Goal: Information Seeking & Learning: Learn about a topic

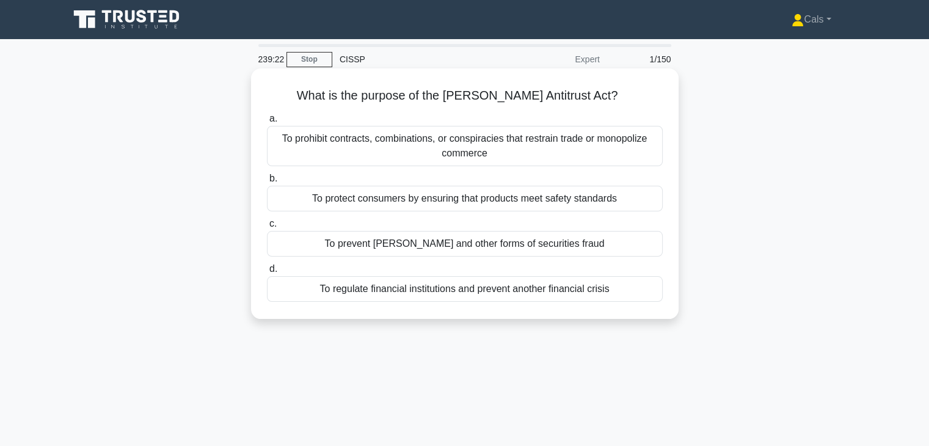
click at [511, 133] on div "To prohibit contracts, combinations, or conspiracies that restrain trade or mon…" at bounding box center [465, 146] width 396 height 40
click at [267, 123] on input "a. To prohibit contracts, combinations, or conspiracies that restrain trade or …" at bounding box center [267, 119] width 0 height 8
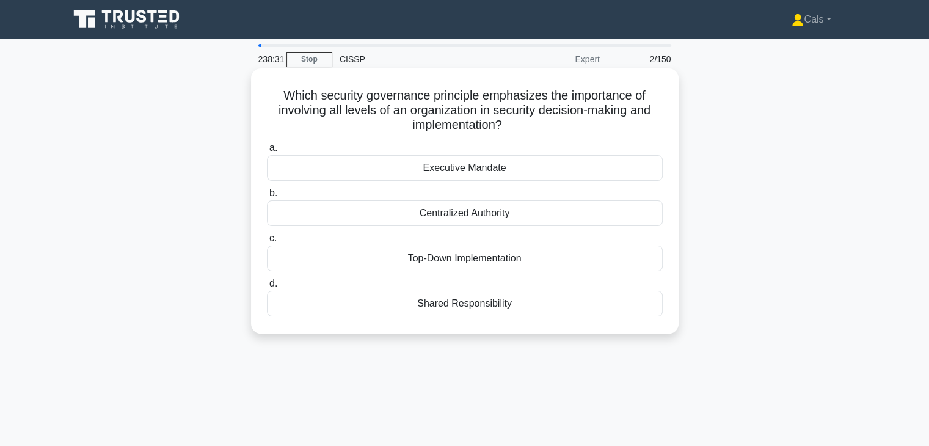
click at [496, 260] on div "Top-Down Implementation" at bounding box center [465, 259] width 396 height 26
click at [267, 242] on input "c. Top-Down Implementation" at bounding box center [267, 239] width 0 height 8
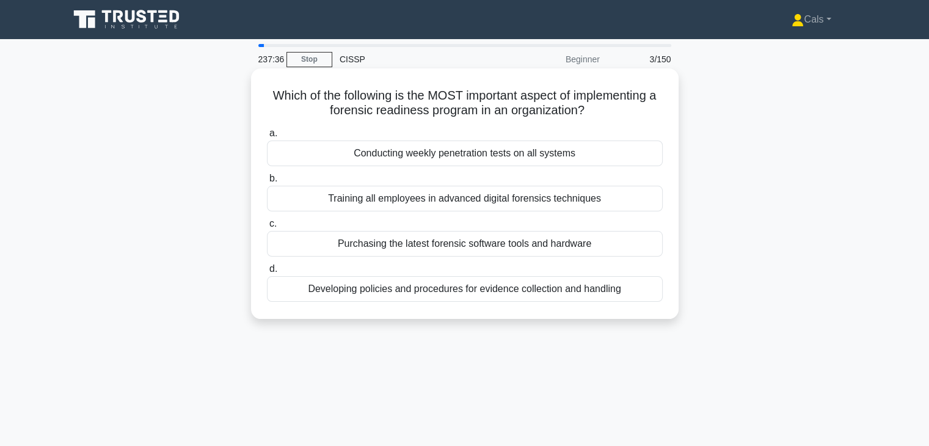
click at [509, 296] on div "Developing policies and procedures for evidence collection and handling" at bounding box center [465, 289] width 396 height 26
click at [267, 273] on input "d. Developing policies and procedures for evidence collection and handling" at bounding box center [267, 269] width 0 height 8
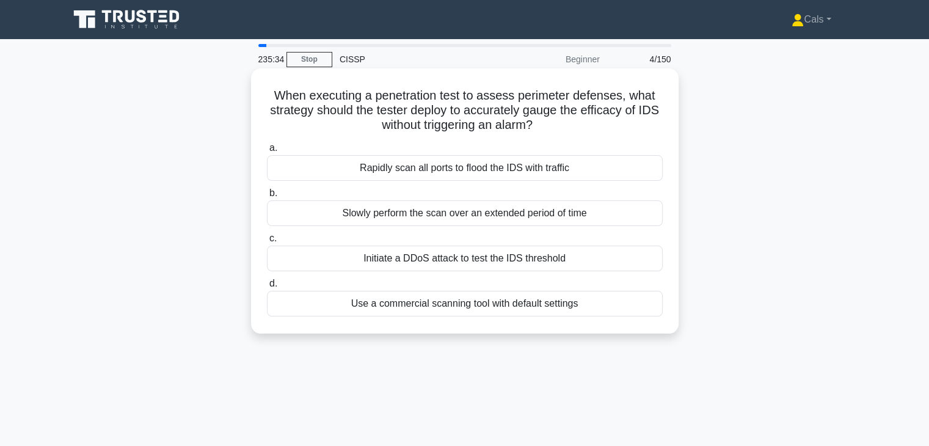
click at [459, 214] on div "Slowly perform the scan over an extended period of time" at bounding box center [465, 213] width 396 height 26
click at [267, 197] on input "b. Slowly perform the scan over an extended period of time" at bounding box center [267, 193] width 0 height 8
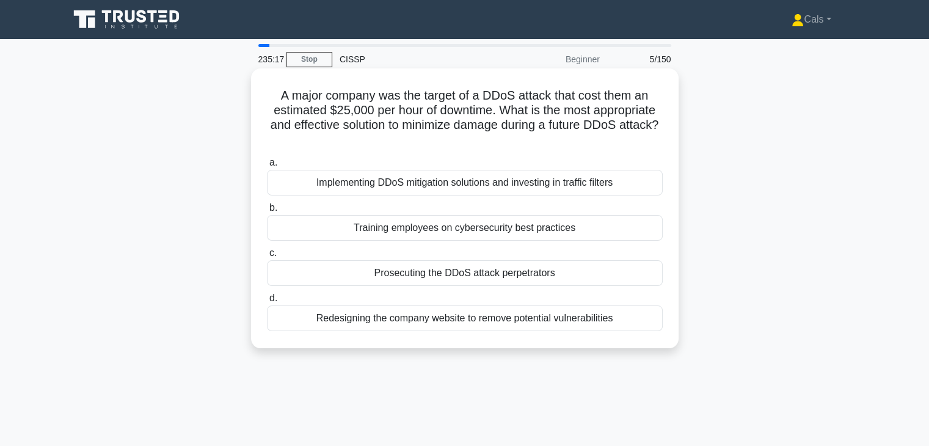
click at [496, 185] on div "Implementing DDoS mitigation solutions and investing in traffic filters" at bounding box center [465, 183] width 396 height 26
click at [267, 167] on input "a. Implementing DDoS mitigation solutions and investing in traffic filters" at bounding box center [267, 163] width 0 height 8
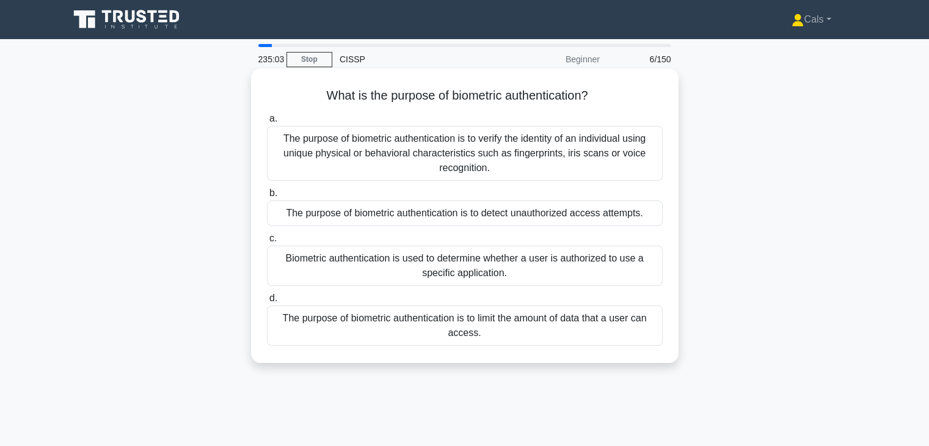
click at [509, 154] on div "The purpose of biometric authentication is to verify the identity of an individ…" at bounding box center [465, 153] width 396 height 55
click at [267, 123] on input "a. The purpose of biometric authentication is to verify the identity of an indi…" at bounding box center [267, 119] width 0 height 8
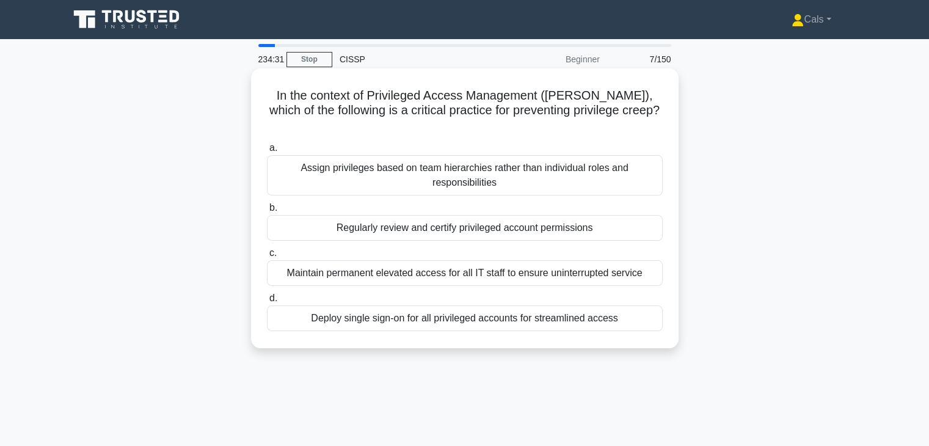
click at [520, 215] on div "Regularly review and certify privileged account permissions" at bounding box center [465, 228] width 396 height 26
click at [267, 212] on input "b. Regularly review and certify privileged account permissions" at bounding box center [267, 208] width 0 height 8
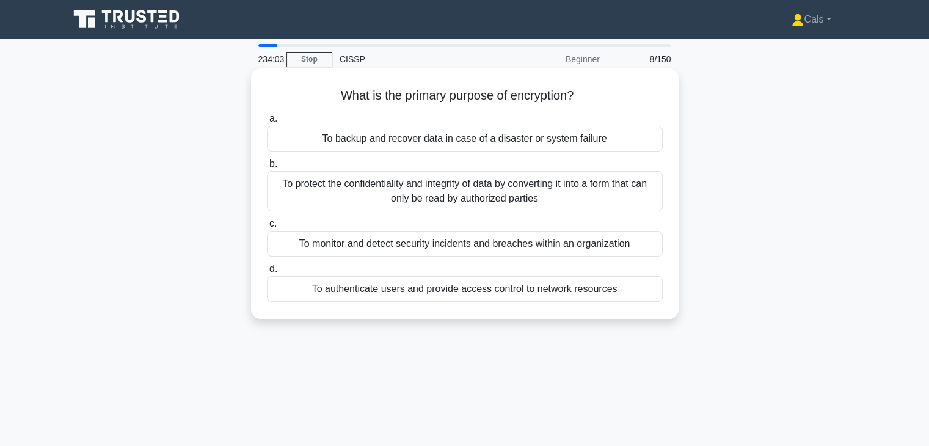
click at [525, 198] on div "To protect the confidentiality and integrity of data by converting it into a fo…" at bounding box center [465, 191] width 396 height 40
click at [267, 168] on input "b. To protect the confidentiality and integrity of data by converting it into a…" at bounding box center [267, 164] width 0 height 8
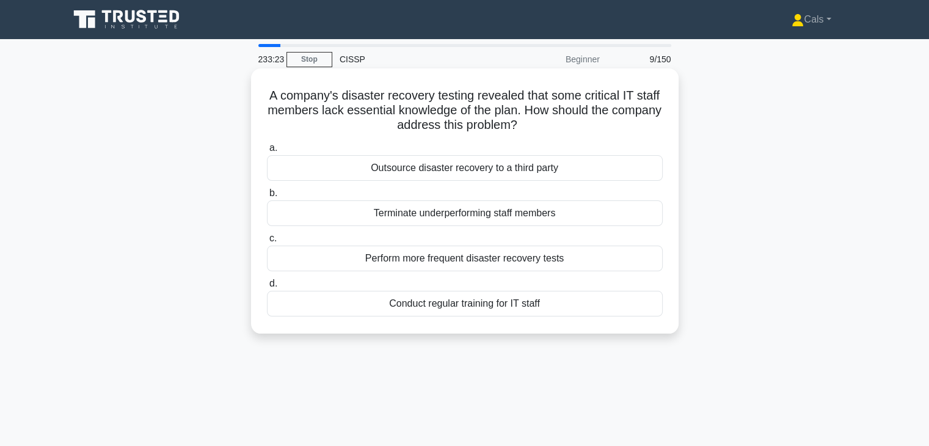
click at [494, 315] on div "Conduct regular training for IT staff" at bounding box center [465, 304] width 396 height 26
click at [267, 288] on input "d. Conduct regular training for IT staff" at bounding box center [267, 284] width 0 height 8
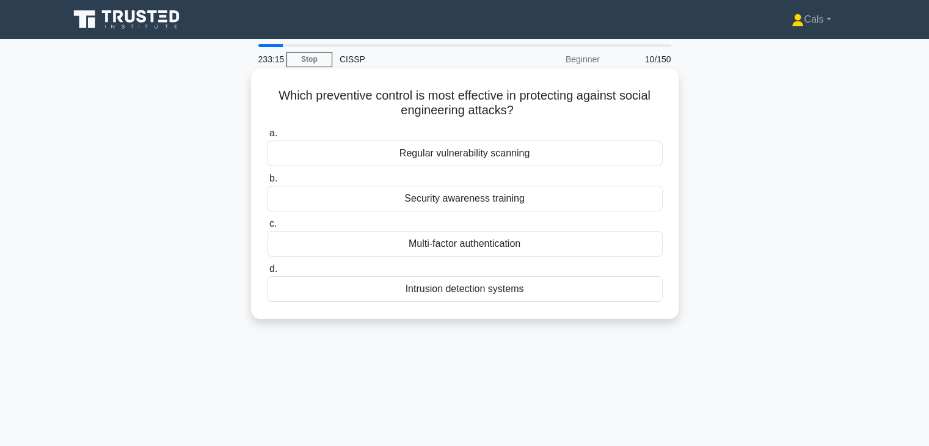
click at [487, 199] on div "Security awareness training" at bounding box center [465, 199] width 396 height 26
click at [267, 183] on input "b. Security awareness training" at bounding box center [267, 179] width 0 height 8
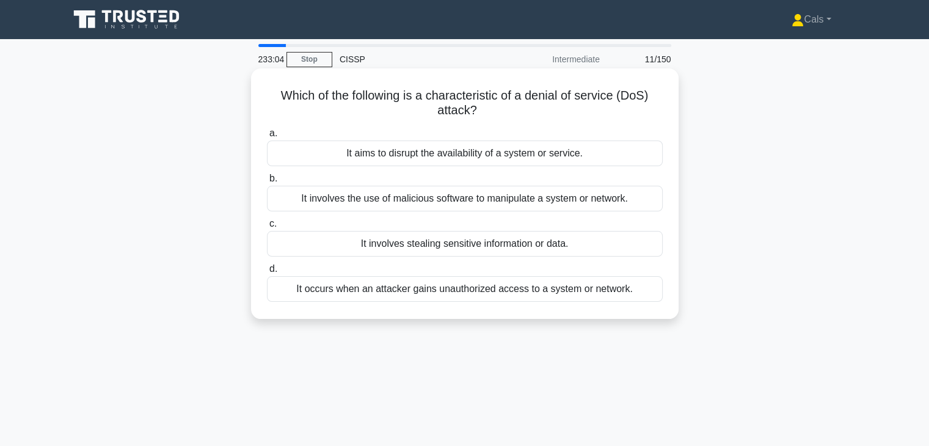
click at [506, 143] on div "It aims to disrupt the availability of a system or service." at bounding box center [465, 153] width 396 height 26
click at [267, 137] on input "a. It aims to disrupt the availability of a system or service." at bounding box center [267, 133] width 0 height 8
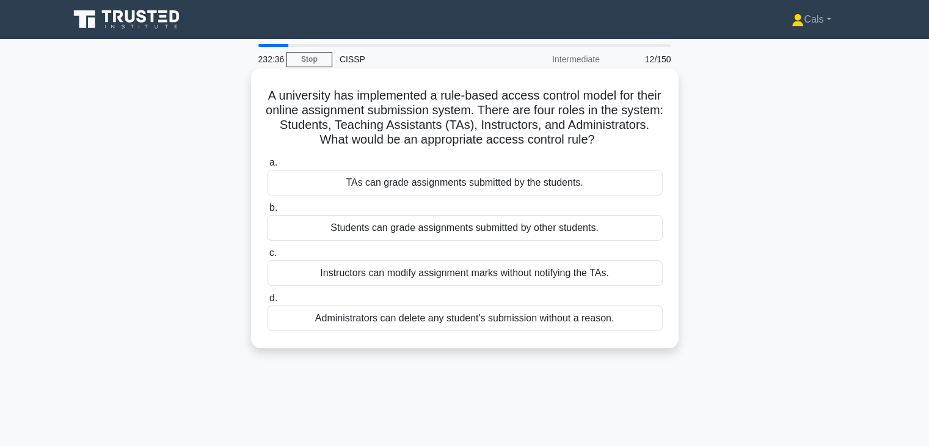
click at [479, 192] on div "TAs can grade assignments submitted by the students." at bounding box center [465, 183] width 396 height 26
click at [267, 167] on input "a. TAs can grade assignments submitted by the students." at bounding box center [267, 163] width 0 height 8
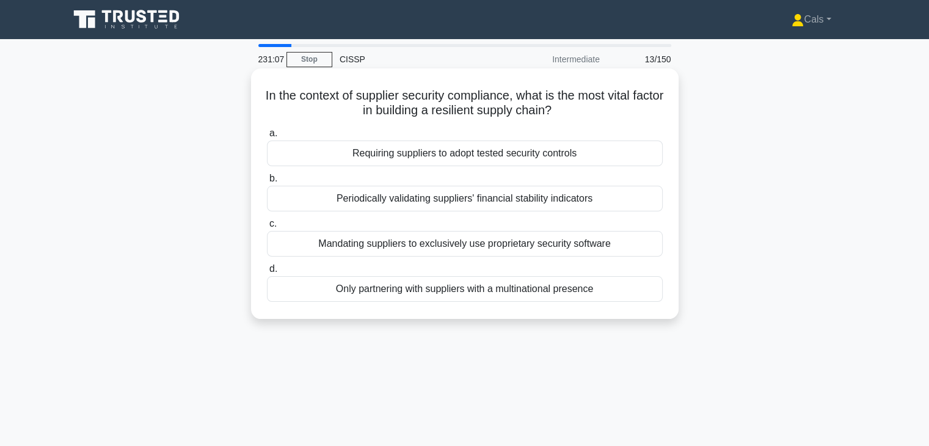
click at [509, 162] on div "Requiring suppliers to adopt tested security controls" at bounding box center [465, 153] width 396 height 26
click at [267, 137] on input "a. Requiring suppliers to adopt tested security controls" at bounding box center [267, 133] width 0 height 8
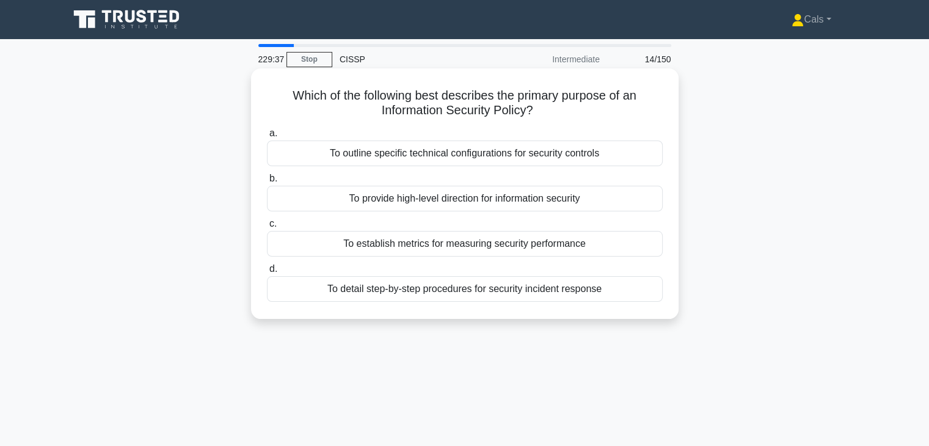
click at [486, 203] on div "To provide high-level direction for information security" at bounding box center [465, 199] width 396 height 26
click at [267, 183] on input "b. To provide high-level direction for information security" at bounding box center [267, 179] width 0 height 8
click at [487, 291] on div "Revise security policies to incorporate lessons learned" at bounding box center [465, 289] width 396 height 26
click at [267, 273] on input "d. Revise security policies to incorporate lessons learned" at bounding box center [267, 269] width 0 height 8
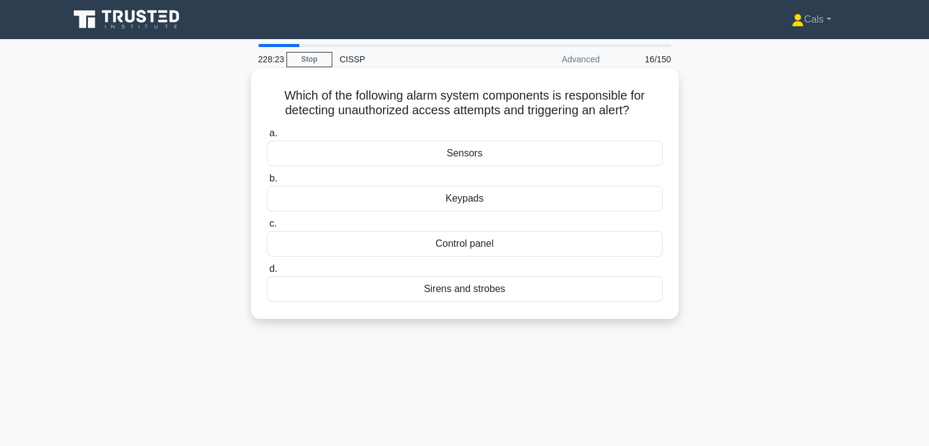
click at [430, 294] on div "Sirens and strobes" at bounding box center [465, 289] width 396 height 26
click at [267, 273] on input "d. Sirens and strobes" at bounding box center [267, 269] width 0 height 8
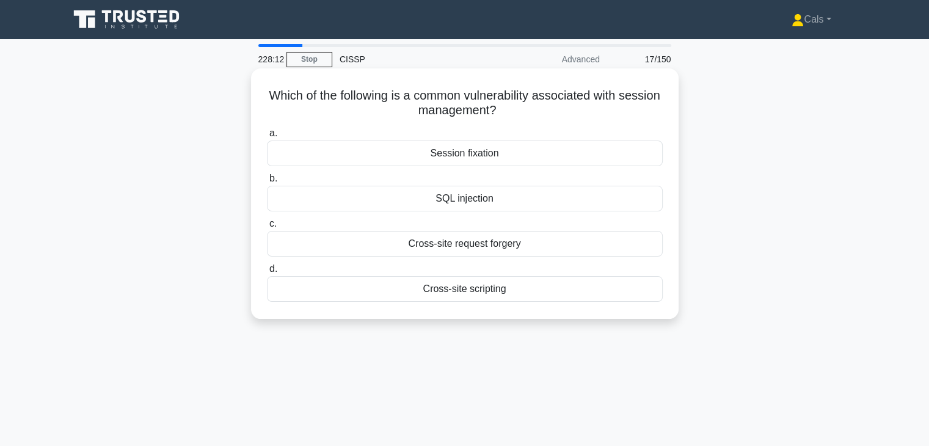
click at [529, 160] on div "Session fixation" at bounding box center [465, 153] width 396 height 26
click at [267, 137] on input "a. Session fixation" at bounding box center [267, 133] width 0 height 8
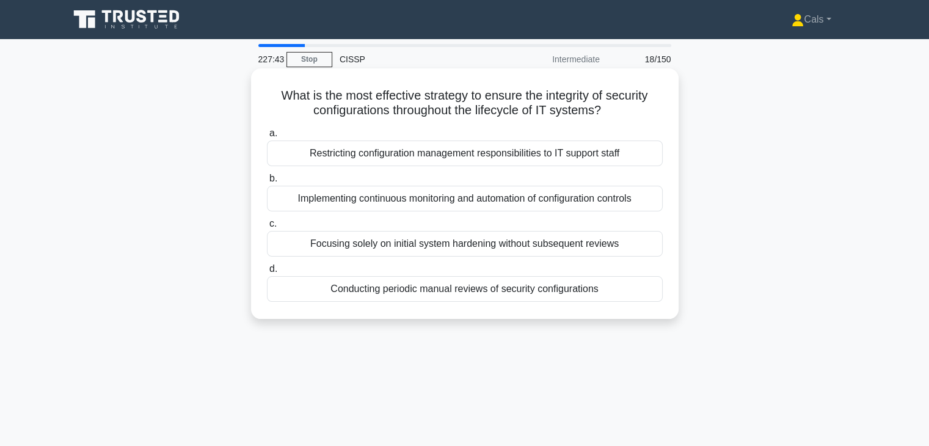
click at [536, 200] on div "Implementing continuous monitoring and automation of configuration controls" at bounding box center [465, 199] width 396 height 26
click at [267, 183] on input "b. Implementing continuous monitoring and automation of configuration controls" at bounding box center [267, 179] width 0 height 8
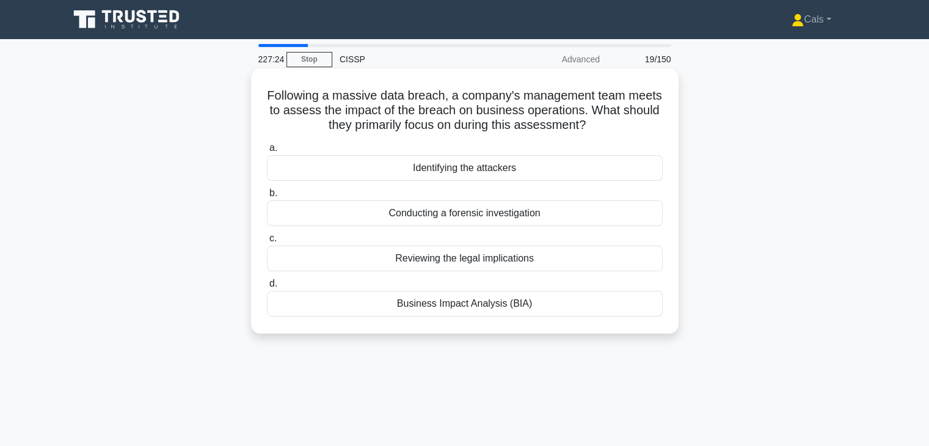
click at [531, 299] on div "Business Impact Analysis (BIA)" at bounding box center [465, 304] width 396 height 26
click at [267, 288] on input "d. Business Impact Analysis (BIA)" at bounding box center [267, 284] width 0 height 8
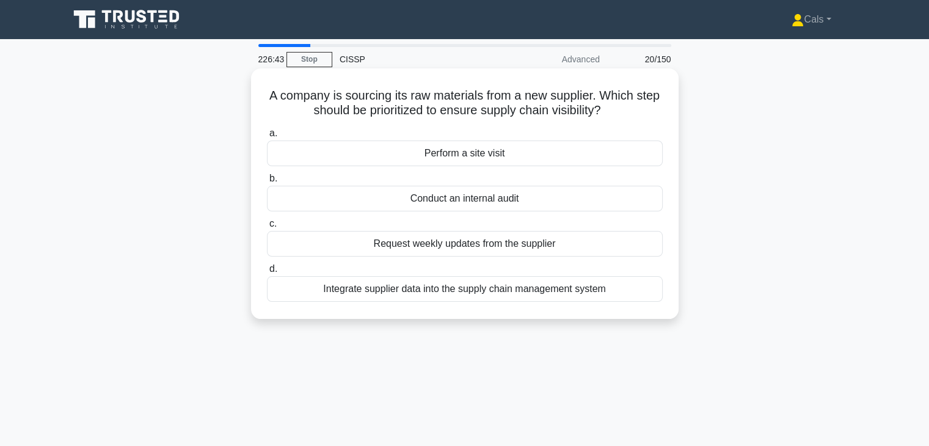
click at [514, 160] on div "Perform a site visit" at bounding box center [465, 153] width 396 height 26
click at [267, 137] on input "a. Perform a site visit" at bounding box center [267, 133] width 0 height 8
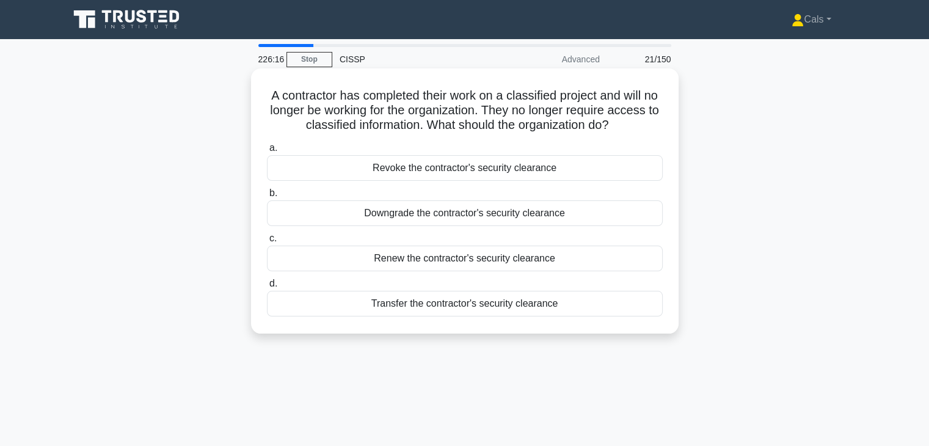
click at [515, 170] on div "Revoke the contractor's security clearance" at bounding box center [465, 168] width 396 height 26
click at [267, 152] on input "a. Revoke the contractor's security clearance" at bounding box center [267, 148] width 0 height 8
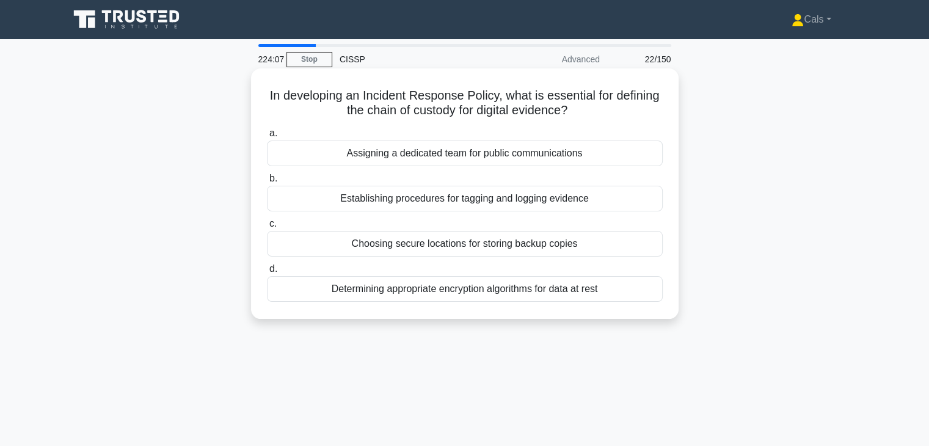
click at [539, 199] on div "Establishing procedures for tagging and logging evidence" at bounding box center [465, 199] width 396 height 26
click at [267, 183] on input "b. Establishing procedures for tagging and logging evidence" at bounding box center [267, 179] width 0 height 8
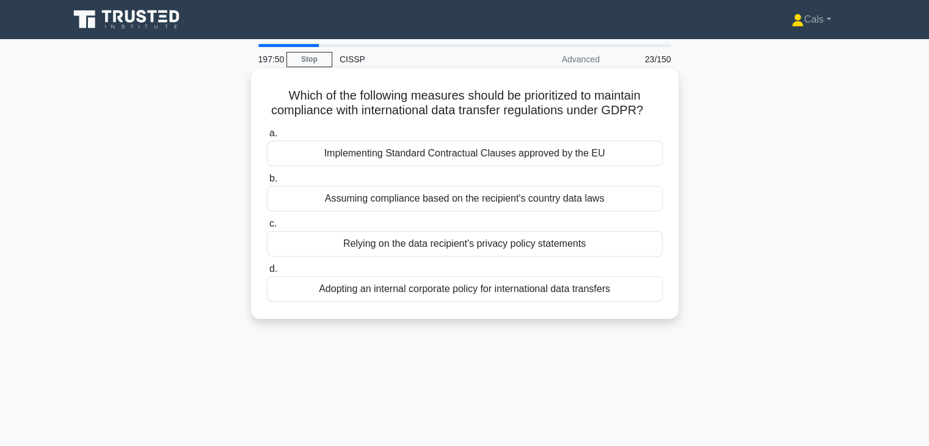
click at [525, 166] on div "Implementing Standard Contractual Clauses approved by the EU" at bounding box center [465, 153] width 396 height 26
click at [267, 137] on input "a. Implementing Standard Contractual Clauses approved by the EU" at bounding box center [267, 133] width 0 height 8
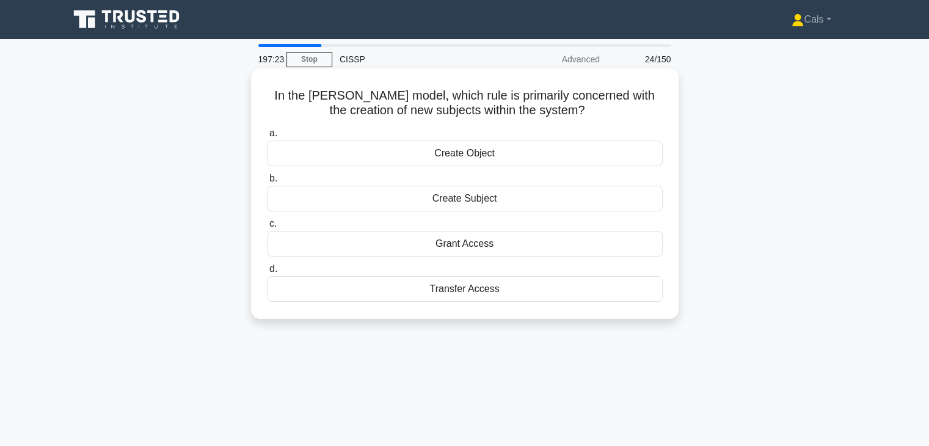
click at [504, 250] on div "Grant Access" at bounding box center [465, 244] width 396 height 26
click at [267, 228] on input "[PERSON_NAME] Access" at bounding box center [267, 224] width 0 height 8
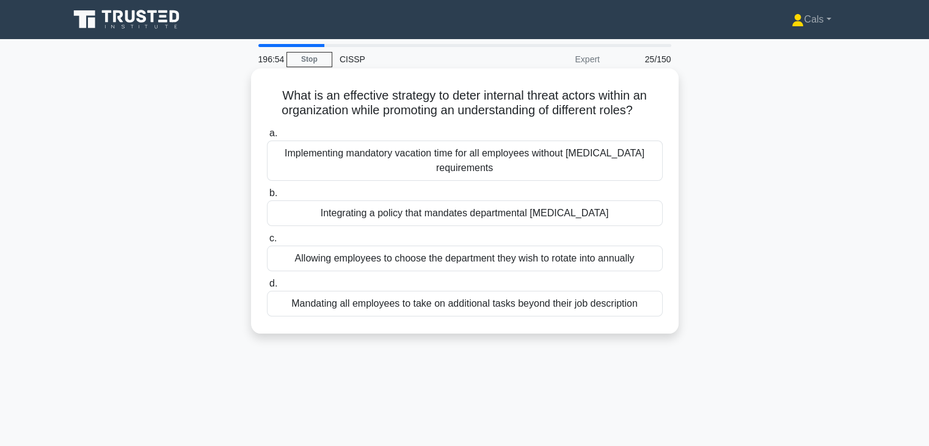
click at [516, 218] on div "Integrating a policy that mandates departmental [MEDICAL_DATA]" at bounding box center [465, 213] width 396 height 26
click at [267, 197] on input "b. Integrating a policy that mandates departmental [MEDICAL_DATA]" at bounding box center [267, 193] width 0 height 8
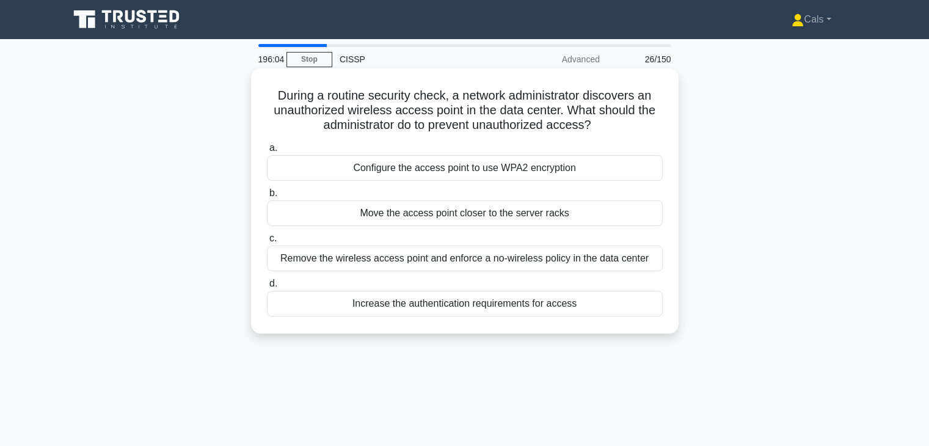
click at [503, 308] on div "Increase the authentication requirements for access" at bounding box center [465, 304] width 396 height 26
click at [267, 288] on input "d. Increase the authentication requirements for access" at bounding box center [267, 284] width 0 height 8
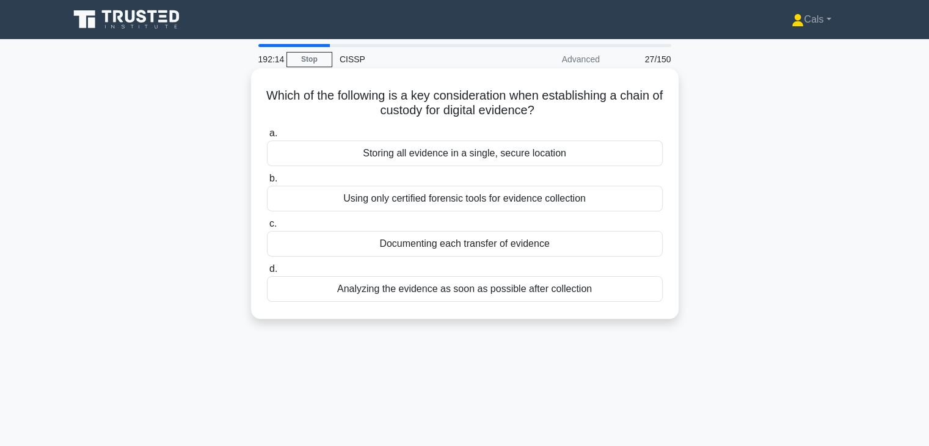
click at [564, 244] on div "Documenting each transfer of evidence" at bounding box center [465, 244] width 396 height 26
click at [267, 228] on input "c. Documenting each transfer of evidence" at bounding box center [267, 224] width 0 height 8
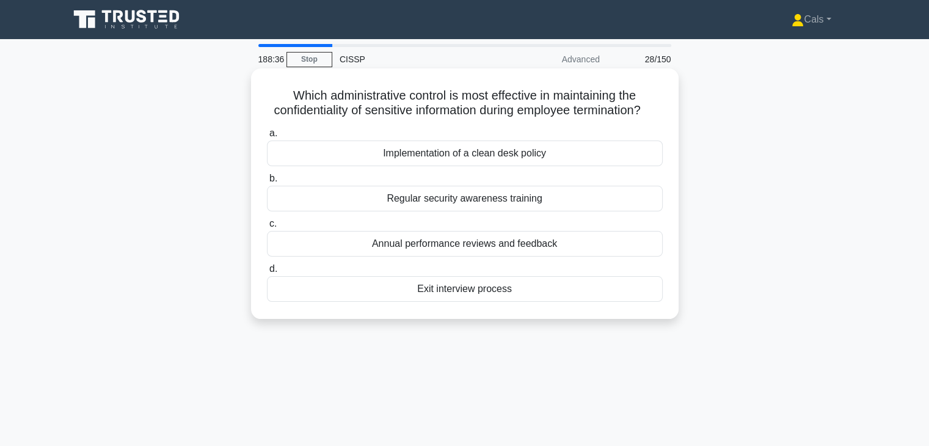
click at [530, 166] on div "Implementation of a clean desk policy" at bounding box center [465, 153] width 396 height 26
click at [267, 137] on input "a. Implementation of a clean desk policy" at bounding box center [267, 133] width 0 height 8
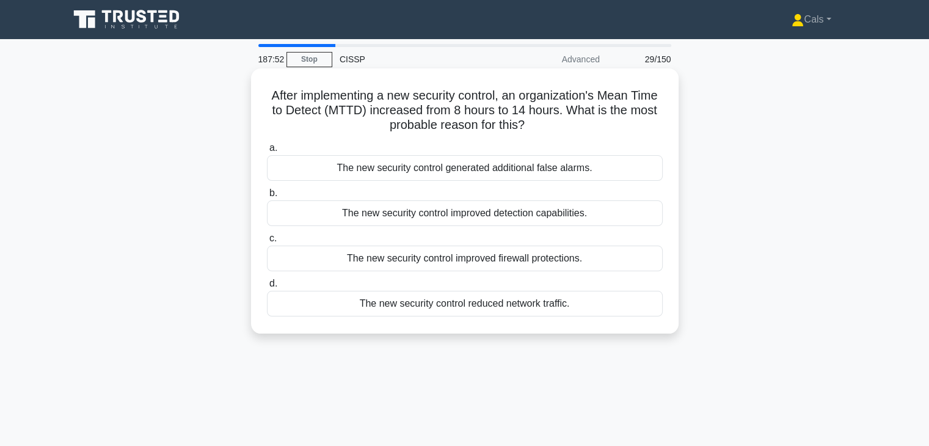
click at [519, 117] on h5 "After implementing a new security control, an organization's Mean Time to Detec…" at bounding box center [465, 110] width 398 height 45
click at [574, 171] on div "The new security control generated additional false alarms." at bounding box center [465, 168] width 396 height 26
click at [267, 152] on input "a. The new security control generated additional false alarms." at bounding box center [267, 148] width 0 height 8
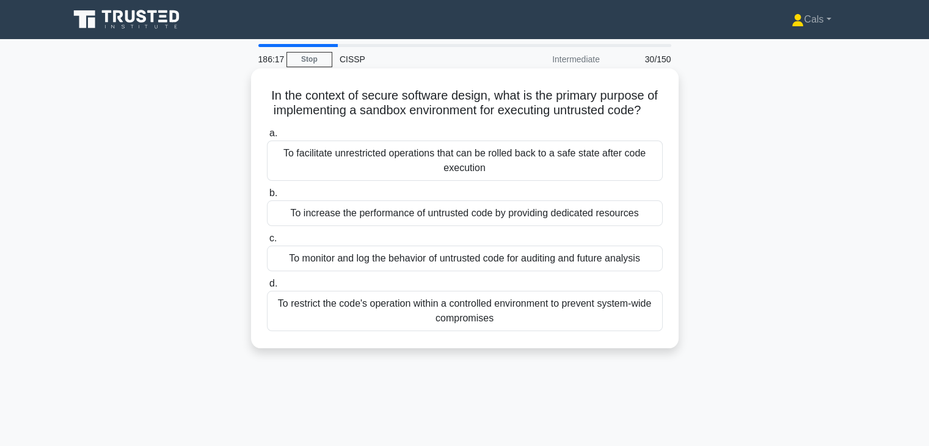
click at [545, 329] on div "To restrict the code's operation within a controlled environment to prevent sys…" at bounding box center [465, 311] width 396 height 40
click at [267, 288] on input "d. To restrict the code's operation within a controlled environment to prevent …" at bounding box center [267, 284] width 0 height 8
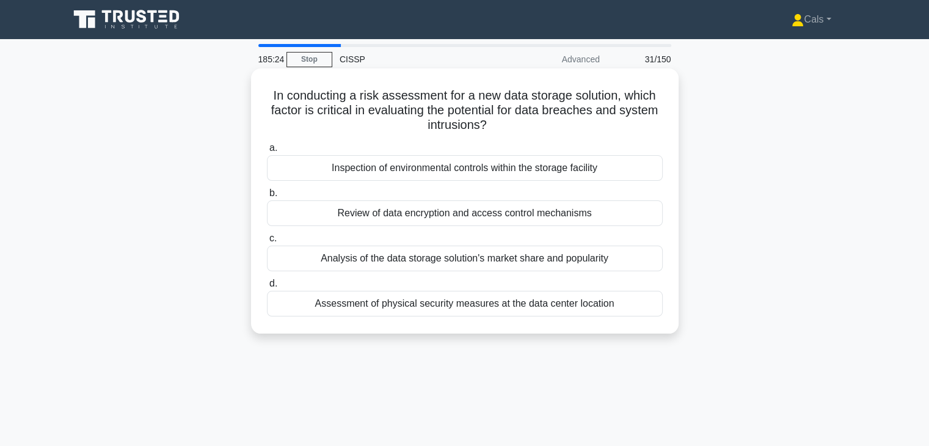
click at [582, 313] on div "Assessment of physical security measures at the data center location" at bounding box center [465, 304] width 396 height 26
click at [267, 288] on input "d. Assessment of physical security measures at the data center location" at bounding box center [267, 284] width 0 height 8
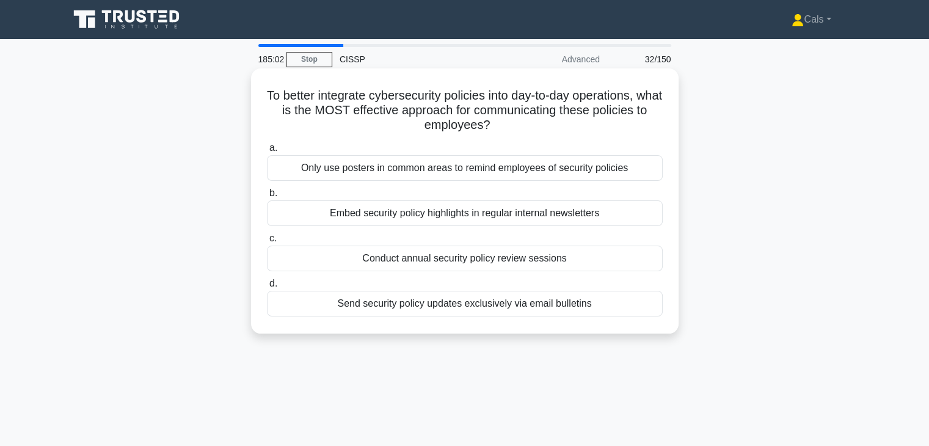
click at [578, 221] on div "Embed security policy highlights in regular internal newsletters" at bounding box center [465, 213] width 396 height 26
click at [267, 197] on input "b. Embed security policy highlights in regular internal newsletters" at bounding box center [267, 193] width 0 height 8
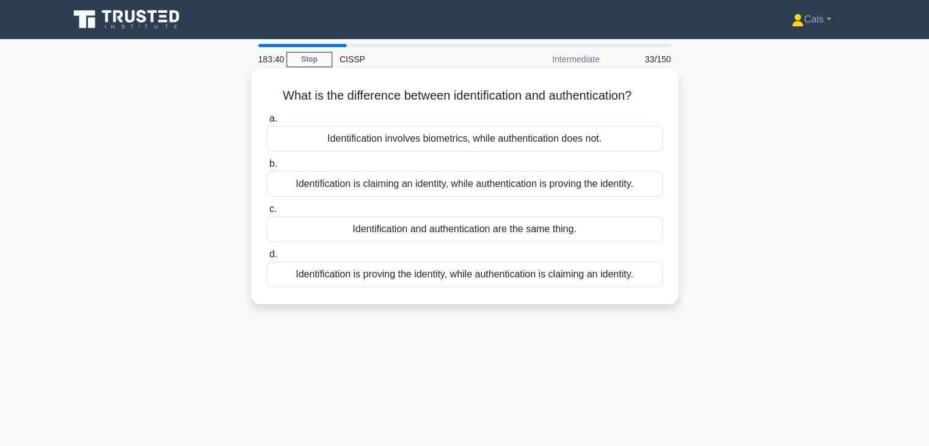
click at [573, 184] on div "Identification is claiming an identity, while authentication is proving the ide…" at bounding box center [465, 184] width 396 height 26
click at [267, 168] on input "b. Identification is claiming an identity, while authentication is proving the …" at bounding box center [267, 164] width 0 height 8
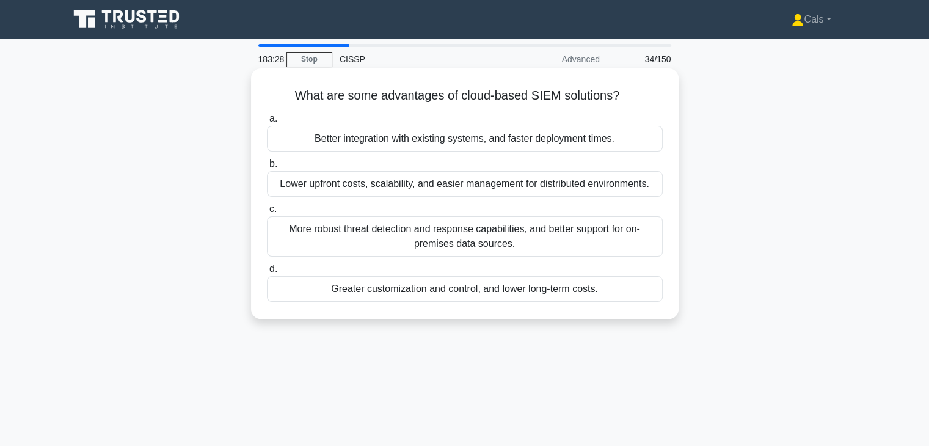
click at [558, 180] on div "Lower upfront costs, scalability, and easier management for distributed environ…" at bounding box center [465, 184] width 396 height 26
click at [267, 168] on input "b. Lower upfront costs, scalability, and easier management for distributed envi…" at bounding box center [267, 164] width 0 height 8
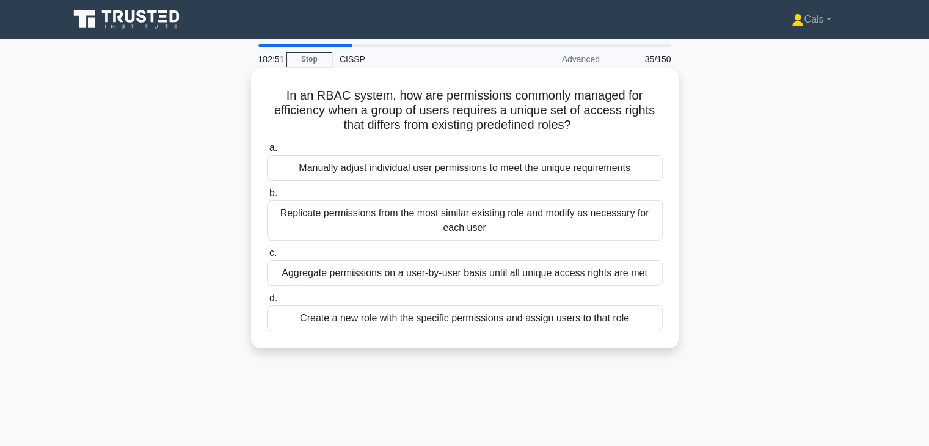
click at [578, 166] on div "Manually adjust individual user permissions to meet the unique requirements" at bounding box center [465, 168] width 396 height 26
click at [267, 152] on input "a. Manually adjust individual user permissions to meet the unique requirements" at bounding box center [267, 148] width 0 height 8
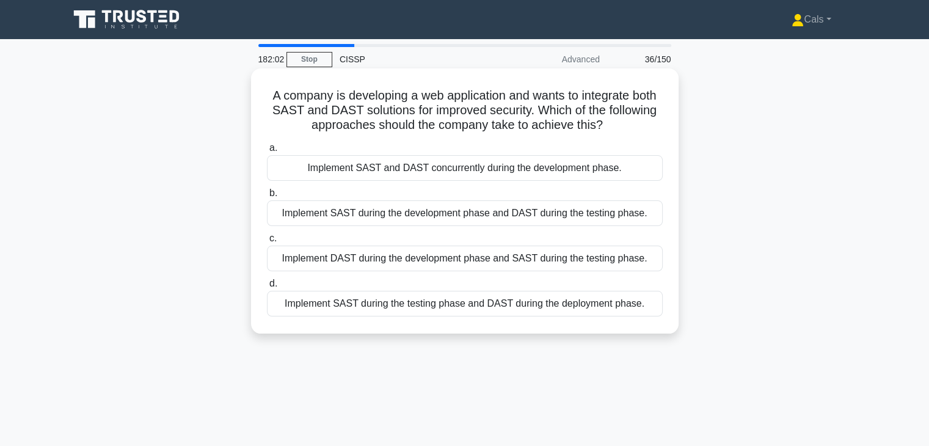
click at [632, 211] on div "Implement SAST during the development phase and DAST during the testing phase." at bounding box center [465, 213] width 396 height 26
click at [267, 197] on input "b. Implement SAST during the development phase and DAST during the testing phas…" at bounding box center [267, 193] width 0 height 8
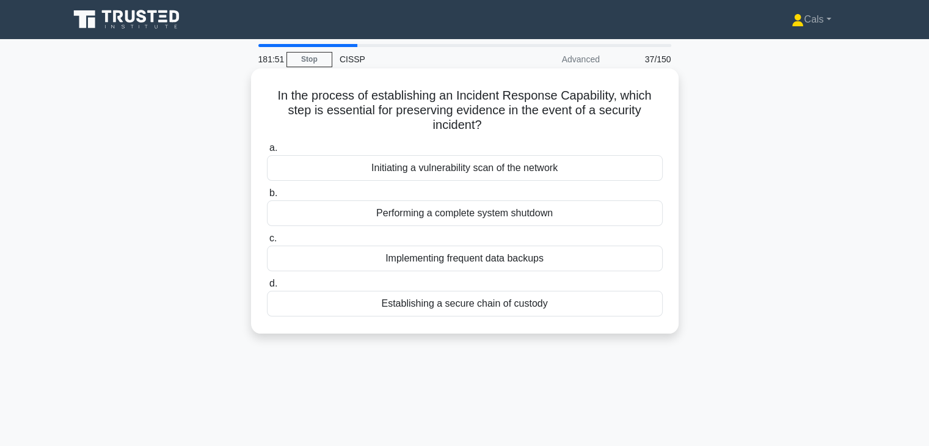
click at [569, 304] on div "Establishing a secure chain of custody" at bounding box center [465, 304] width 396 height 26
click at [267, 288] on input "d. Establishing a secure chain of custody" at bounding box center [267, 284] width 0 height 8
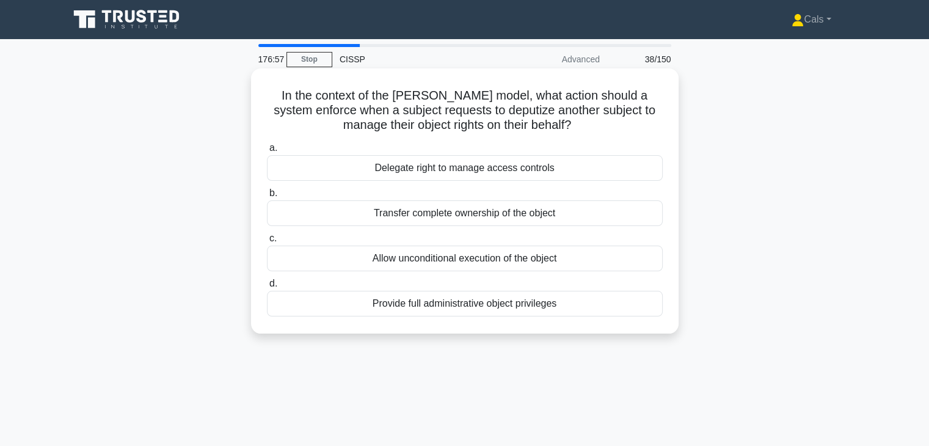
click at [371, 103] on h5 "In the context of the [PERSON_NAME] model, what action should a system enforce …" at bounding box center [465, 110] width 398 height 45
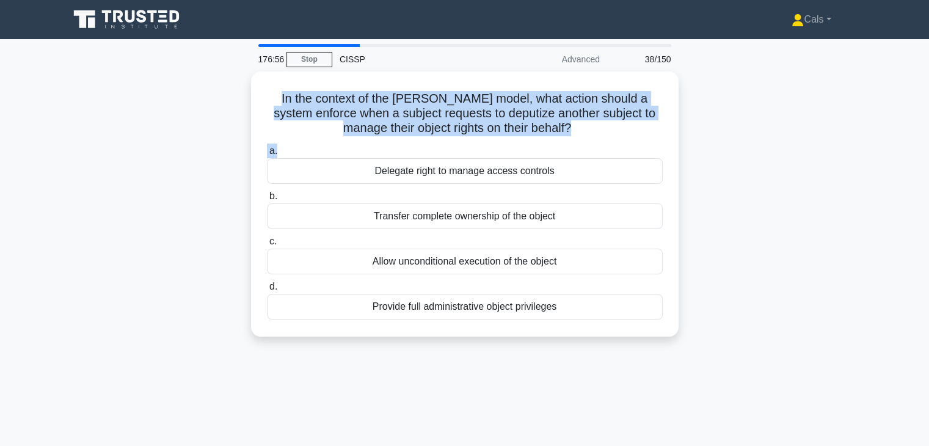
drag, startPoint x: 330, startPoint y: 153, endPoint x: 236, endPoint y: 81, distance: 118.5
click at [236, 81] on div "In the context of the [PERSON_NAME] model, what action should a system enforce …" at bounding box center [465, 211] width 806 height 280
click at [244, 122] on div "In the context of the [PERSON_NAME] model, what action should a system enforce …" at bounding box center [465, 211] width 806 height 280
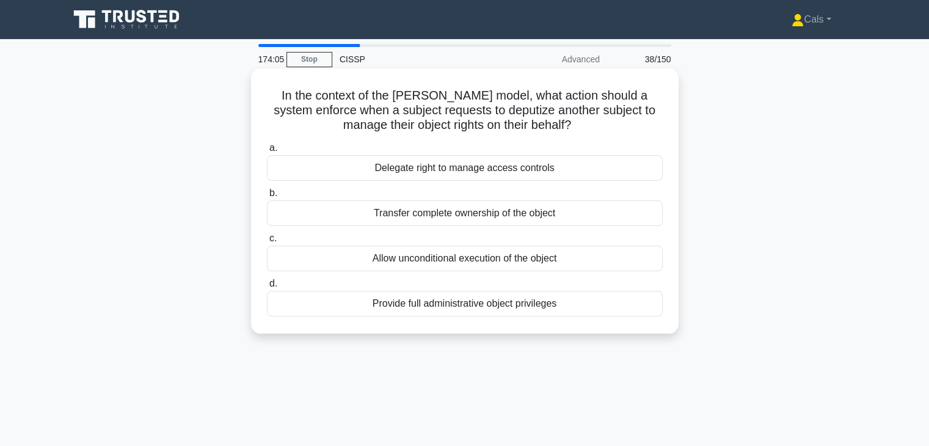
click at [469, 89] on h5 "In the context of the [PERSON_NAME] model, what action should a system enforce …" at bounding box center [465, 110] width 398 height 45
click at [559, 210] on div "Transfer complete ownership of the object" at bounding box center [465, 213] width 396 height 26
click at [267, 197] on input "b. Transfer complete ownership of the object" at bounding box center [267, 193] width 0 height 8
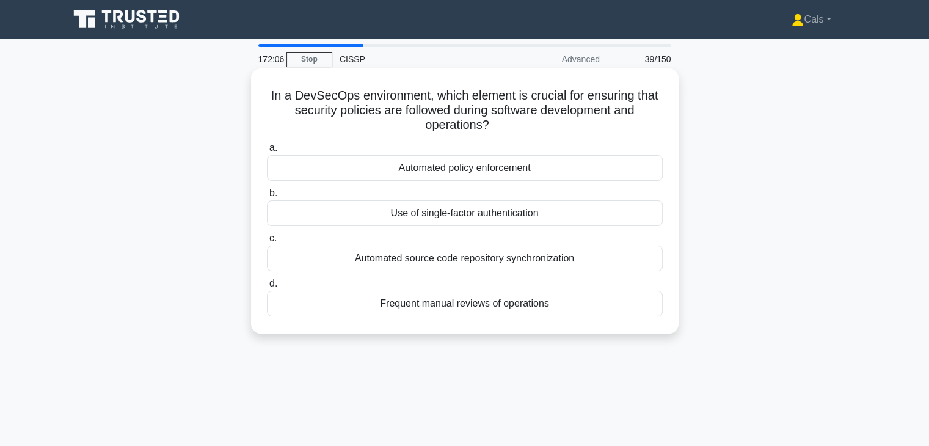
click at [520, 264] on div "Automated source code repository synchronization" at bounding box center [465, 259] width 396 height 26
click at [267, 242] on input "c. Automated source code repository synchronization" at bounding box center [267, 239] width 0 height 8
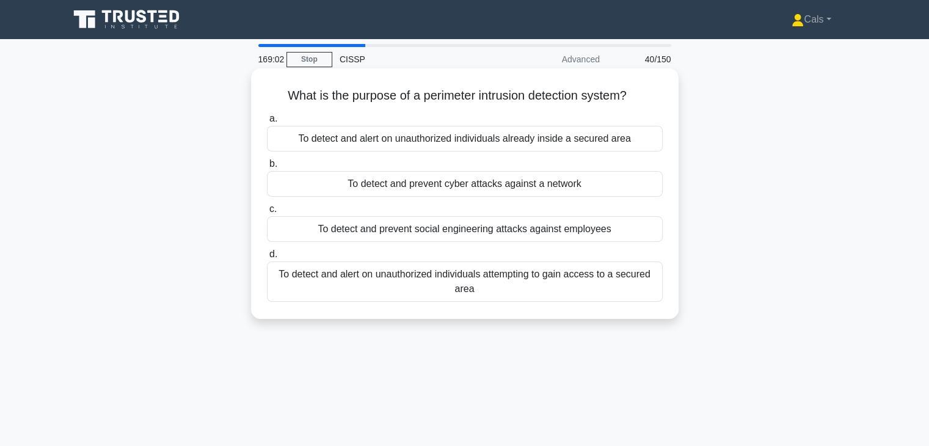
click at [542, 280] on div "To detect and alert on unauthorized individuals attempting to gain access to a …" at bounding box center [465, 281] width 396 height 40
click at [267, 258] on input "d. To detect and alert on unauthorized individuals attempting to gain access to…" at bounding box center [267, 254] width 0 height 8
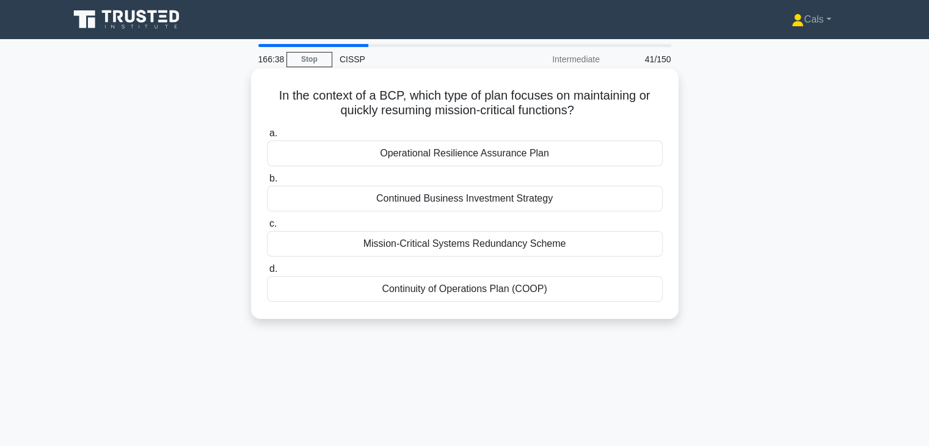
drag, startPoint x: 582, startPoint y: 109, endPoint x: 268, endPoint y: 91, distance: 314.5
click at [268, 91] on h5 "In the context of a BCP, which type of plan focuses on maintaining or quickly r…" at bounding box center [465, 103] width 398 height 31
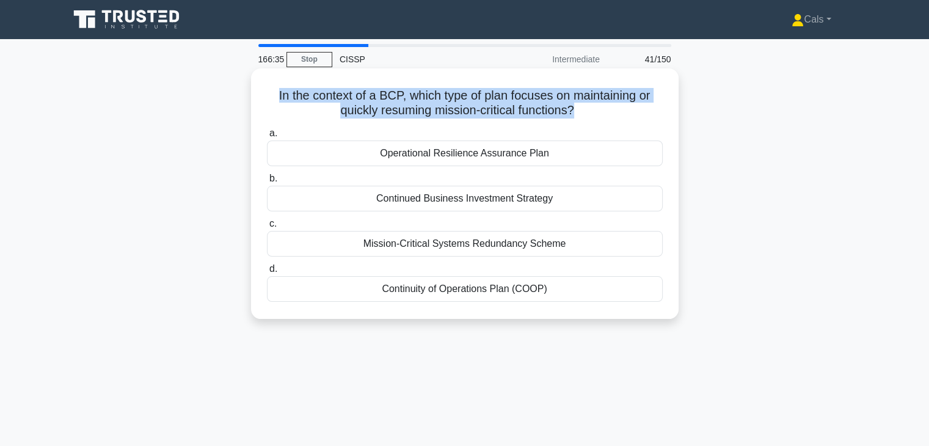
drag, startPoint x: 268, startPoint y: 91, endPoint x: 580, endPoint y: 106, distance: 312.5
click at [580, 106] on h5 "In the context of a BCP, which type of plan focuses on maintaining or quickly r…" at bounding box center [465, 103] width 398 height 31
click at [580, 106] on icon ".spinner_0XTQ{transform-origin:center;animation:spinner_y6GP .75s linear infini…" at bounding box center [581, 111] width 15 height 15
drag, startPoint x: 580, startPoint y: 106, endPoint x: 279, endPoint y: 95, distance: 301.9
click at [279, 95] on h5 "In the context of a BCP, which type of plan focuses on maintaining or quickly r…" at bounding box center [465, 103] width 398 height 31
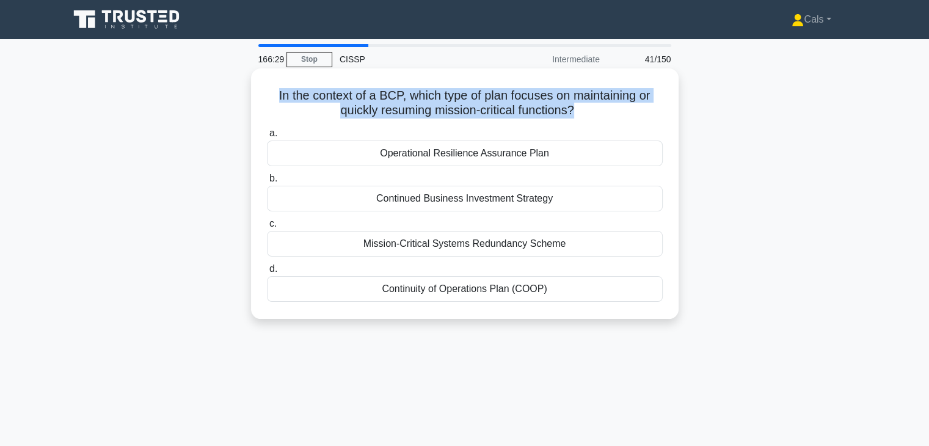
click at [272, 95] on h5 "In the context of a BCP, which type of plan focuses on maintaining or quickly r…" at bounding box center [465, 103] width 398 height 31
drag, startPoint x: 272, startPoint y: 95, endPoint x: 605, endPoint y: 111, distance: 333.9
click at [605, 111] on h5 "In the context of a BCP, which type of plan focuses on maintaining or quickly r…" at bounding box center [465, 103] width 398 height 31
click at [619, 107] on h5 "In the context of a BCP, which type of plan focuses on maintaining or quickly r…" at bounding box center [465, 103] width 398 height 31
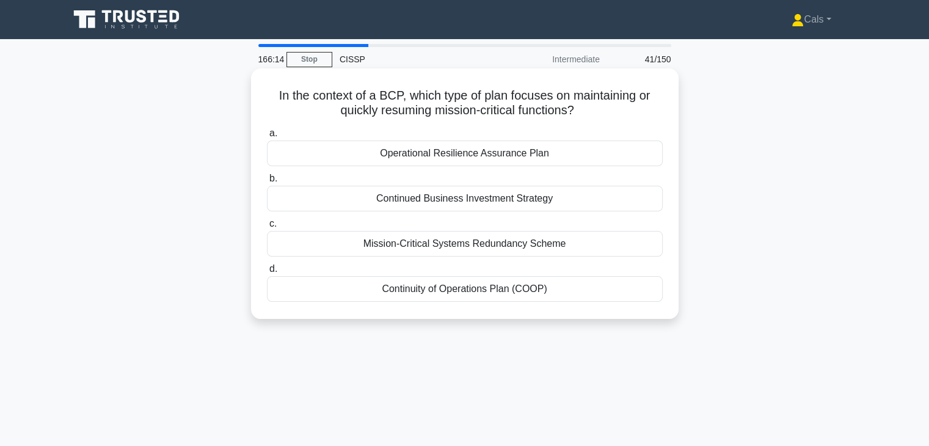
click at [584, 105] on icon ".spinner_0XTQ{transform-origin:center;animation:spinner_y6GP .75s linear infini…" at bounding box center [581, 111] width 15 height 15
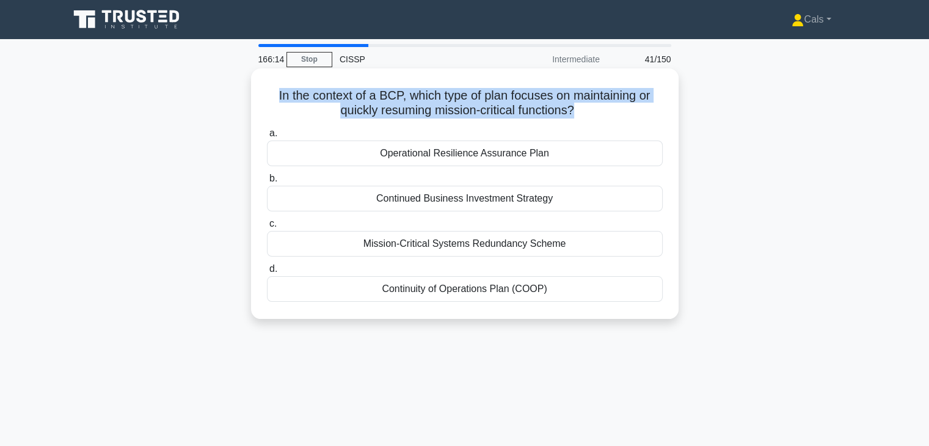
click at [584, 105] on icon ".spinner_0XTQ{transform-origin:center;animation:spinner_y6GP .75s linear infini…" at bounding box center [581, 111] width 15 height 15
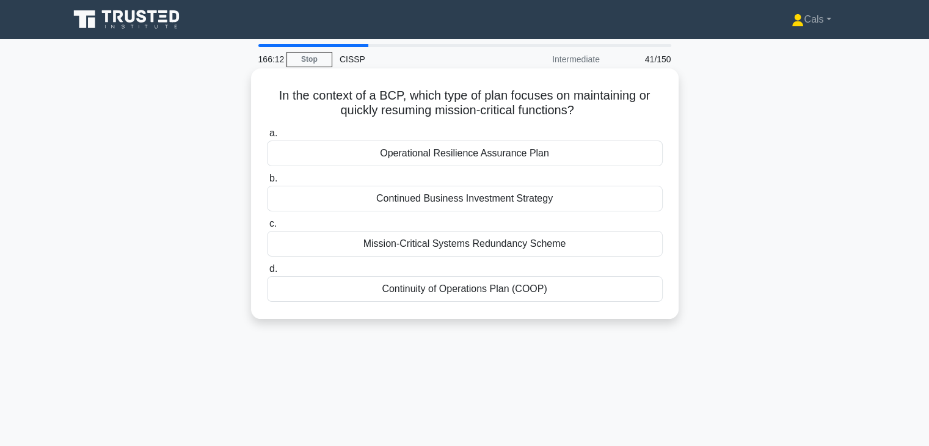
click at [584, 105] on icon ".spinner_0XTQ{transform-origin:center;animation:spinner_y6GP .75s linear infini…" at bounding box center [581, 111] width 15 height 15
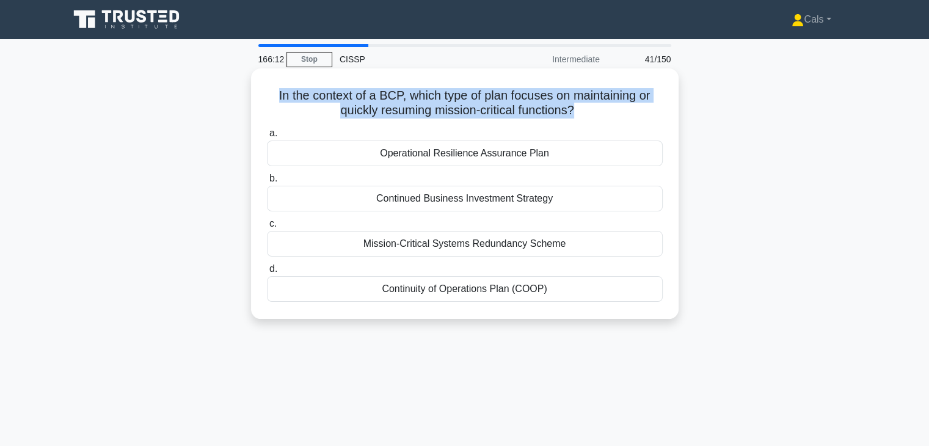
click at [584, 105] on icon ".spinner_0XTQ{transform-origin:center;animation:spinner_y6GP .75s linear infini…" at bounding box center [581, 111] width 15 height 15
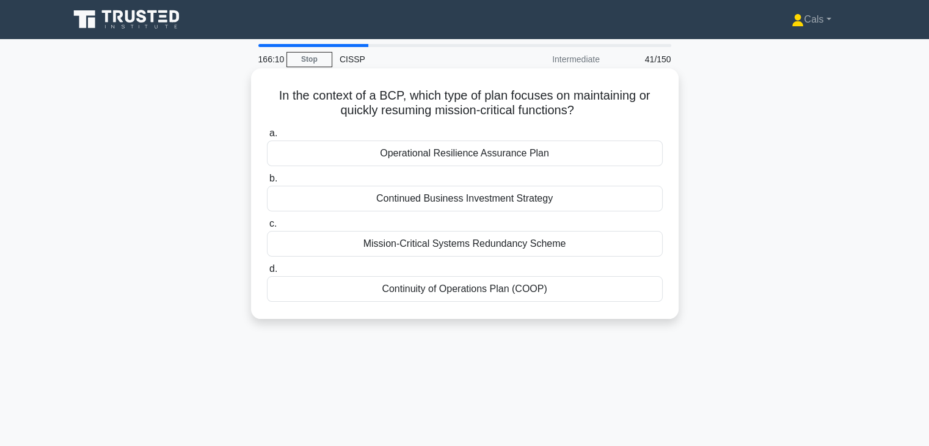
click at [584, 105] on icon ".spinner_0XTQ{transform-origin:center;animation:spinner_y6GP .75s linear infini…" at bounding box center [581, 111] width 15 height 15
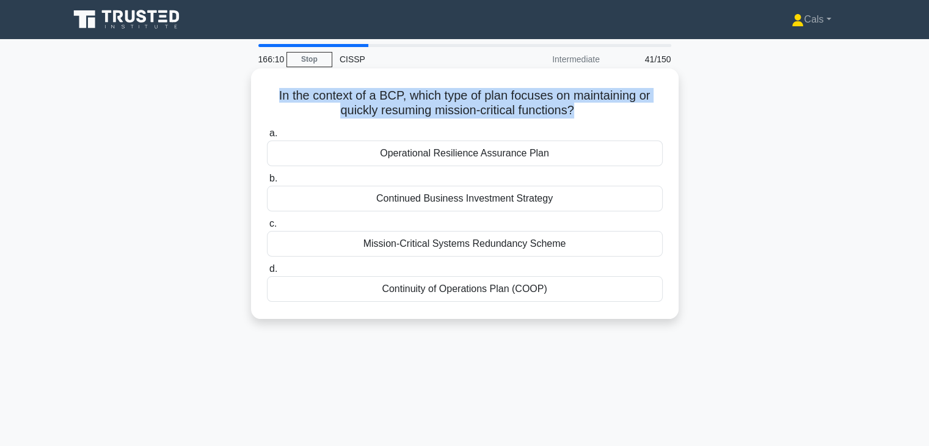
click at [584, 105] on icon ".spinner_0XTQ{transform-origin:center;animation:spinner_y6GP .75s linear infini…" at bounding box center [581, 111] width 15 height 15
click at [585, 119] on icon ".spinner_0XTQ{transform-origin:center;animation:spinner_y6GP .75s linear infini…" at bounding box center [581, 111] width 15 height 15
drag, startPoint x: 580, startPoint y: 106, endPoint x: 266, endPoint y: 93, distance: 314.2
click at [266, 93] on h5 "In the context of a BCP, which type of plan focuses on maintaining or quickly r…" at bounding box center [465, 103] width 398 height 31
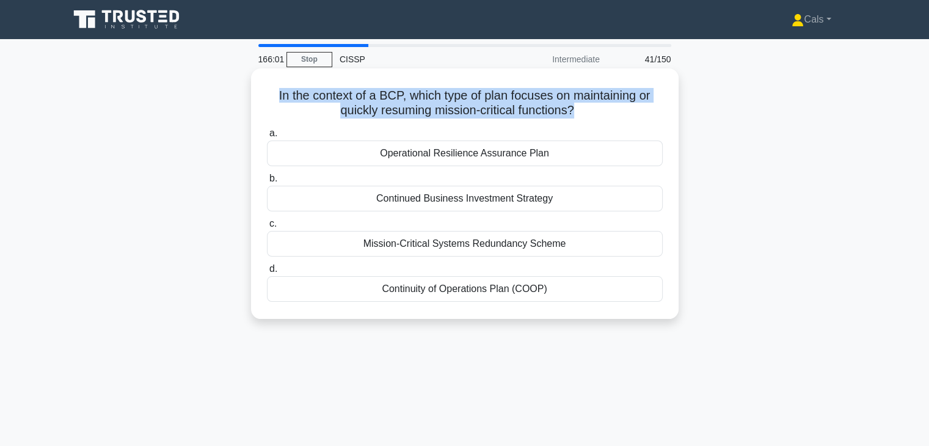
drag, startPoint x: 266, startPoint y: 93, endPoint x: 587, endPoint y: 111, distance: 321.1
click at [587, 111] on h5 "In the context of a BCP, which type of plan focuses on maintaining or quickly r…" at bounding box center [465, 103] width 398 height 31
click at [587, 111] on icon ".spinner_0XTQ{transform-origin:center;animation:spinner_y6GP .75s linear infini…" at bounding box center [581, 111] width 15 height 15
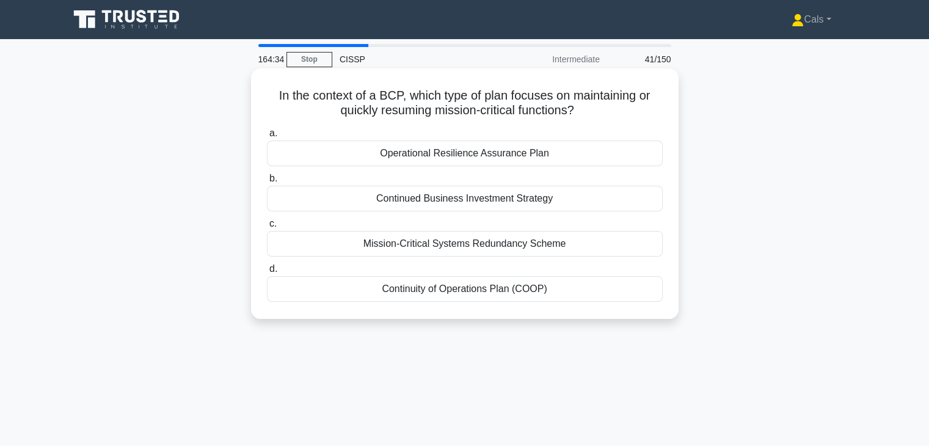
click at [534, 282] on div "Continuity of Operations Plan (COOP)" at bounding box center [465, 289] width 396 height 26
click at [267, 273] on input "d. Continuity of Operations Plan (COOP)" at bounding box center [267, 269] width 0 height 8
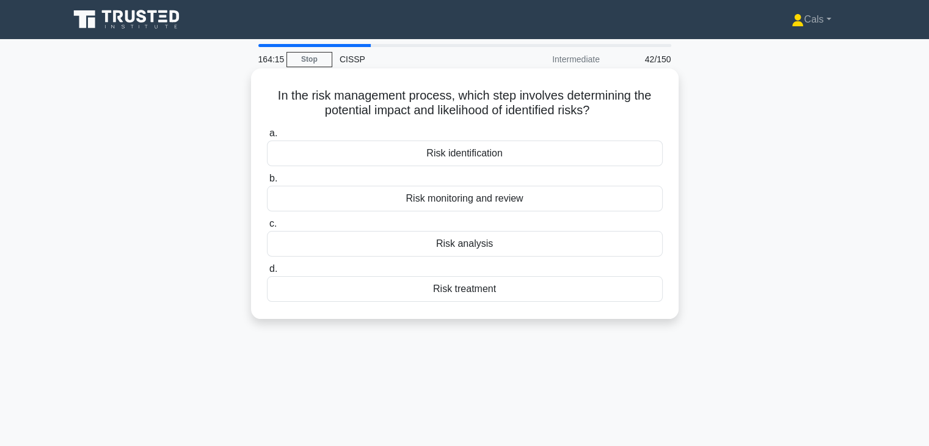
click at [500, 242] on div "Risk analysis" at bounding box center [465, 244] width 396 height 26
click at [267, 228] on input "c. Risk analysis" at bounding box center [267, 224] width 0 height 8
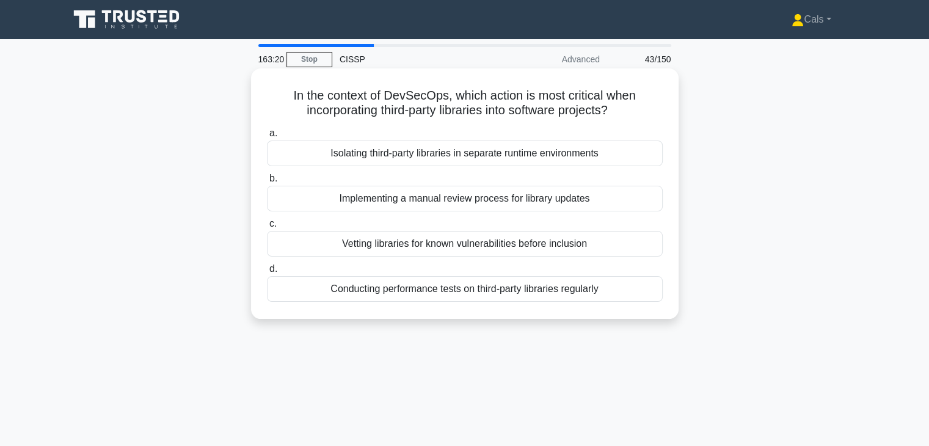
click at [506, 246] on div "Vetting libraries for known vulnerabilities before inclusion" at bounding box center [465, 244] width 396 height 26
click at [267, 228] on input "c. Vetting libraries for known vulnerabilities before inclusion" at bounding box center [267, 224] width 0 height 8
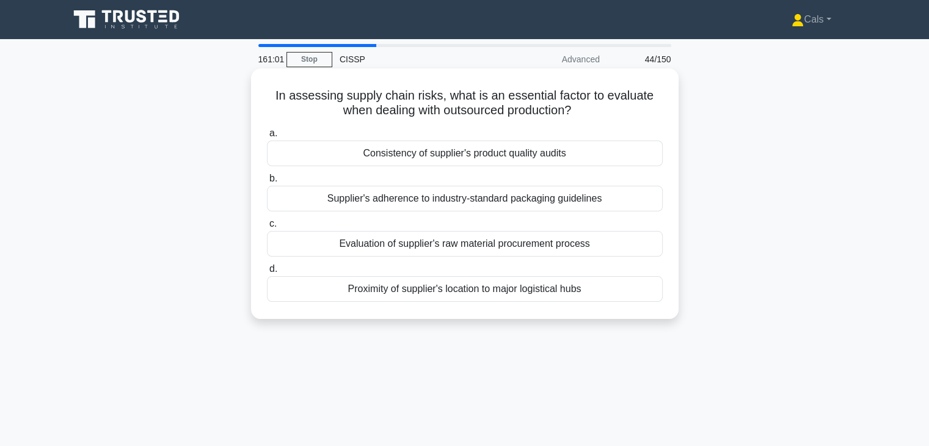
click at [583, 150] on div "Consistency of supplier's product quality audits" at bounding box center [465, 153] width 396 height 26
click at [267, 137] on input "a. Consistency of supplier's product quality audits" at bounding box center [267, 133] width 0 height 8
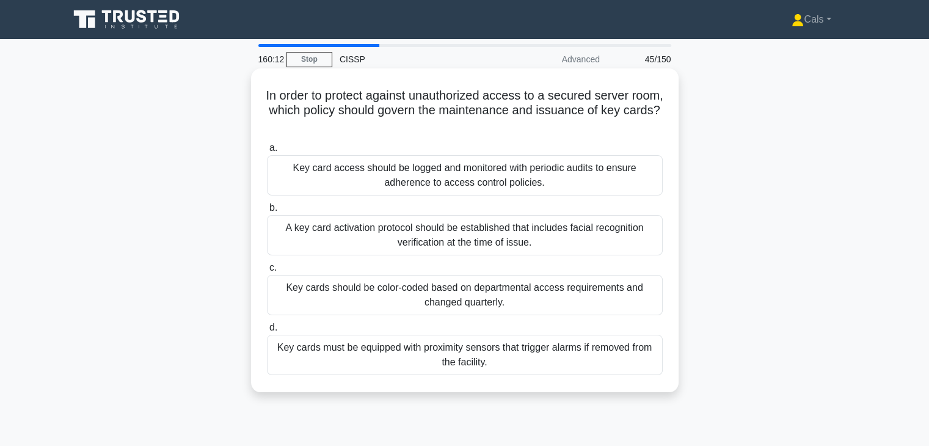
click at [568, 173] on div "Key card access should be logged and monitored with periodic audits to ensure a…" at bounding box center [465, 175] width 396 height 40
click at [267, 152] on input "a. Key card access should be logged and monitored with periodic audits to ensur…" at bounding box center [267, 148] width 0 height 8
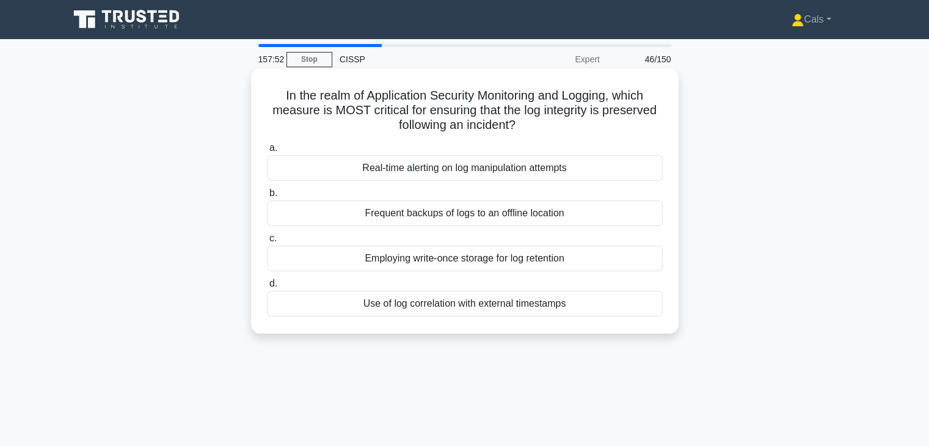
click at [497, 173] on div "Real-time alerting on log manipulation attempts" at bounding box center [465, 168] width 396 height 26
click at [267, 152] on input "a. Real-time alerting on log manipulation attempts" at bounding box center [267, 148] width 0 height 8
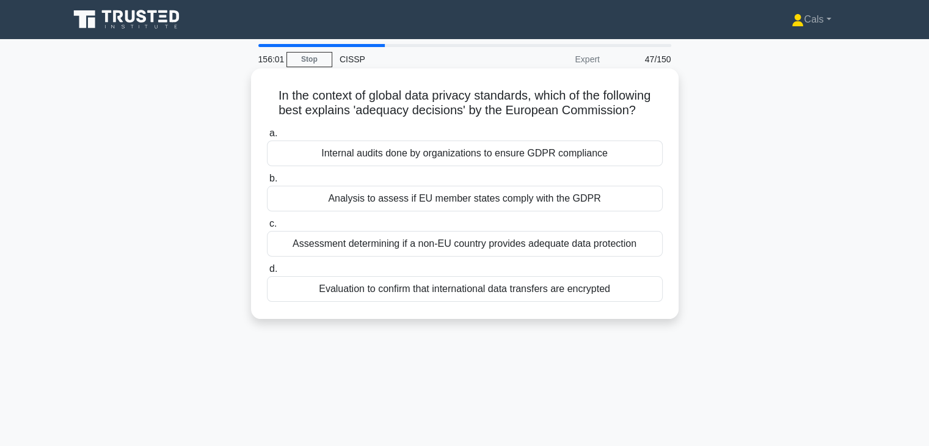
click at [572, 206] on div "Analysis to assess if EU member states comply with the GDPR" at bounding box center [465, 199] width 396 height 26
click at [267, 183] on input "b. Analysis to assess if EU member states comply with the GDPR" at bounding box center [267, 179] width 0 height 8
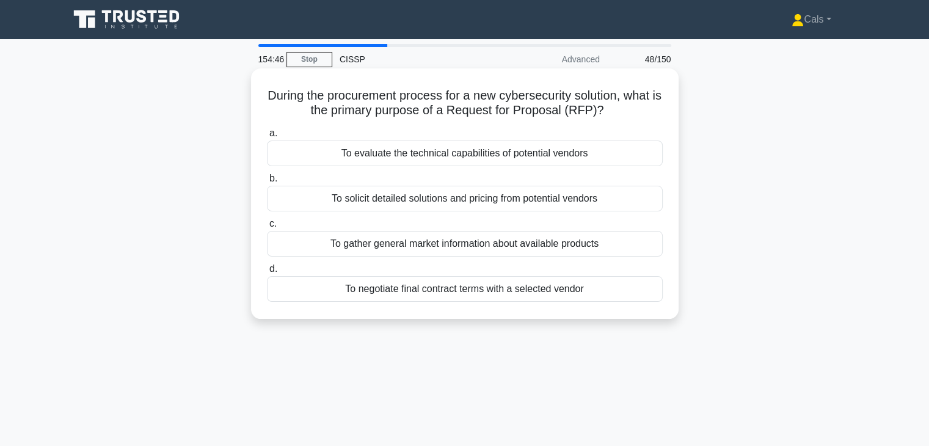
click at [563, 195] on div "To solicit detailed solutions and pricing from potential vendors" at bounding box center [465, 199] width 396 height 26
click at [267, 183] on input "b. To solicit detailed solutions and pricing from potential vendors" at bounding box center [267, 179] width 0 height 8
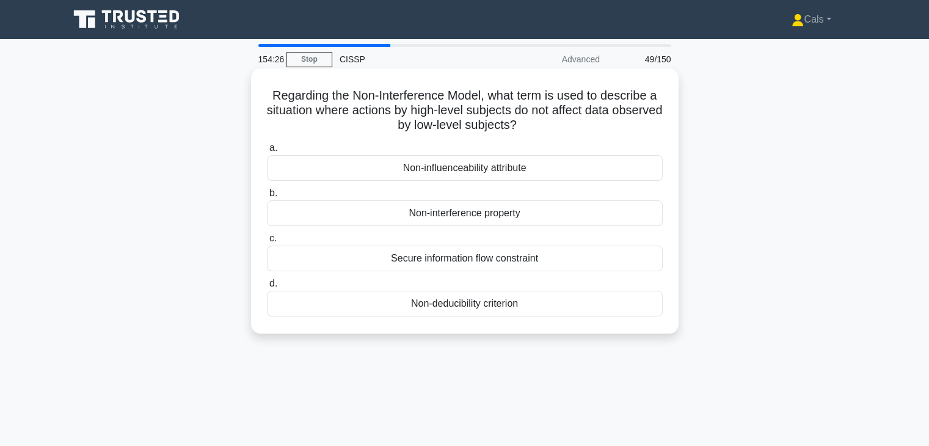
click at [530, 211] on div "Non-interference property" at bounding box center [465, 213] width 396 height 26
click at [267, 197] on input "b. Non-interference property" at bounding box center [267, 193] width 0 height 8
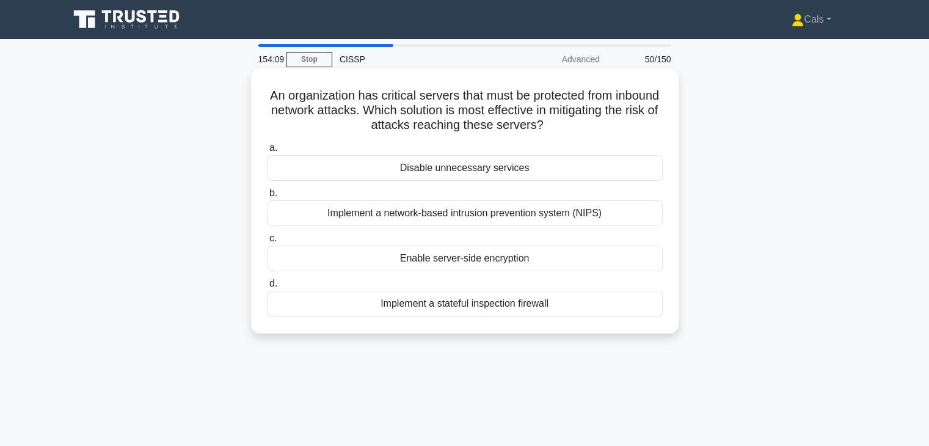
click at [568, 215] on div "Implement a network-based intrusion prevention system (NIPS)" at bounding box center [465, 213] width 396 height 26
click at [267, 197] on input "b. Implement a network-based intrusion prevention system (NIPS)" at bounding box center [267, 193] width 0 height 8
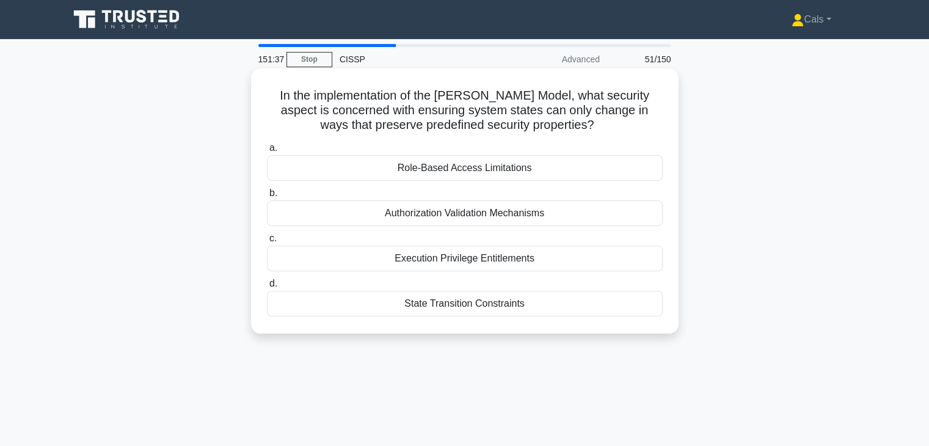
click at [530, 306] on div "State Transition Constraints" at bounding box center [465, 304] width 396 height 26
click at [267, 288] on input "d. State Transition Constraints" at bounding box center [267, 284] width 0 height 8
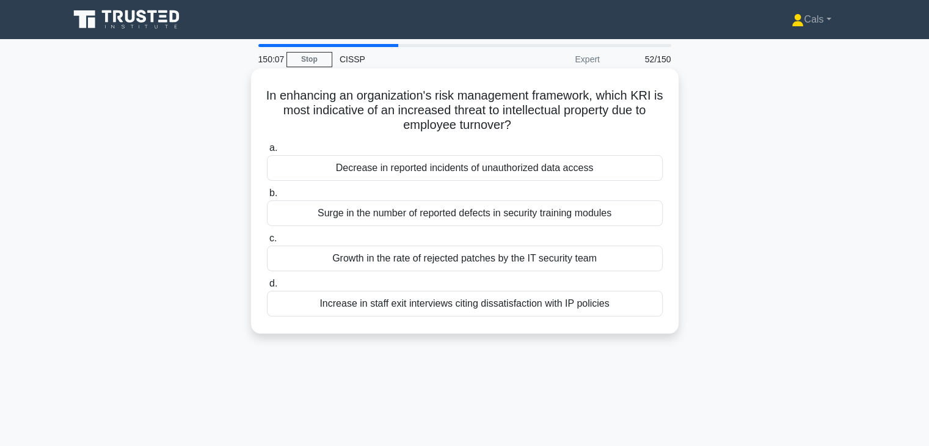
click at [552, 170] on div "Decrease in reported incidents of unauthorized data access" at bounding box center [465, 168] width 396 height 26
click at [267, 152] on input "a. Decrease in reported incidents of unauthorized data access" at bounding box center [267, 148] width 0 height 8
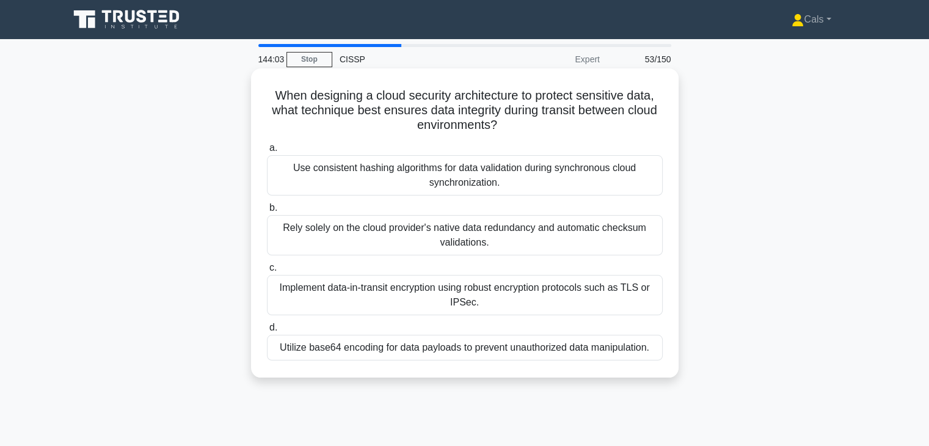
click at [442, 296] on div "Implement data-in-transit encryption using robust encryption protocols such as …" at bounding box center [465, 295] width 396 height 40
click at [267, 272] on input "c. Implement data-in-transit encryption using robust encryption protocols such …" at bounding box center [267, 268] width 0 height 8
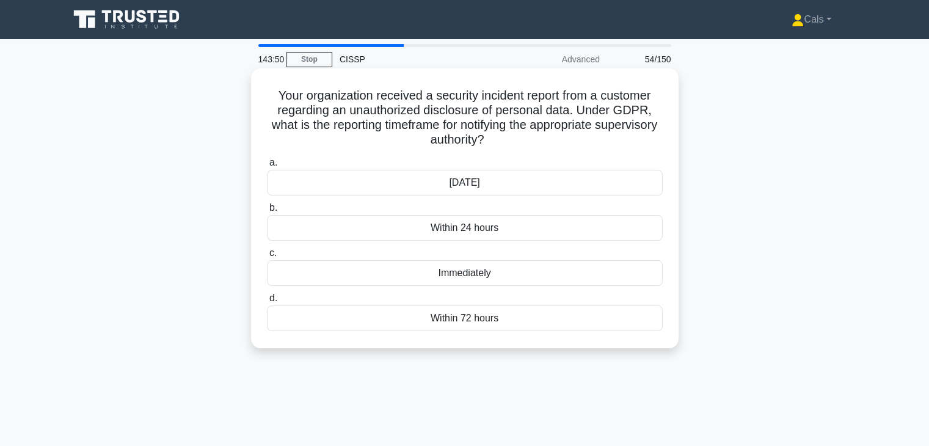
click at [478, 316] on div "Within 72 hours" at bounding box center [465, 318] width 396 height 26
click at [267, 302] on input "d. Within 72 hours" at bounding box center [267, 298] width 0 height 8
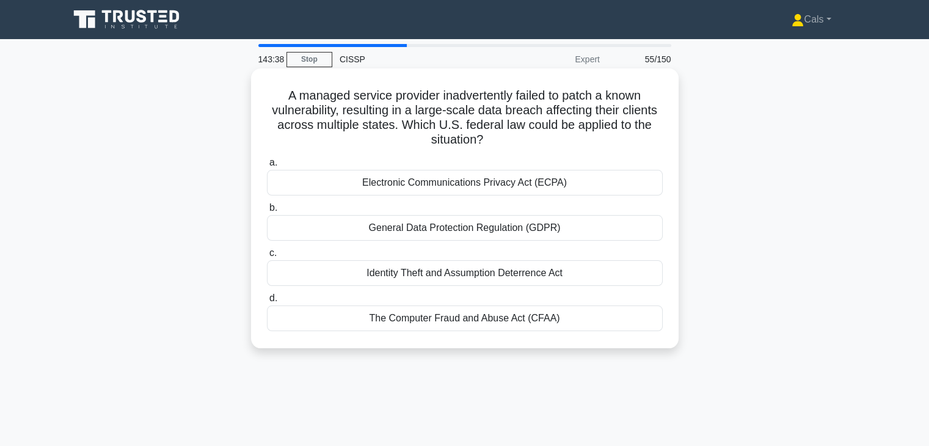
click at [528, 321] on div "The Computer Fraud and Abuse Act (CFAA)" at bounding box center [465, 318] width 396 height 26
click at [267, 302] on input "d. The Computer Fraud and Abuse Act (CFAA)" at bounding box center [267, 298] width 0 height 8
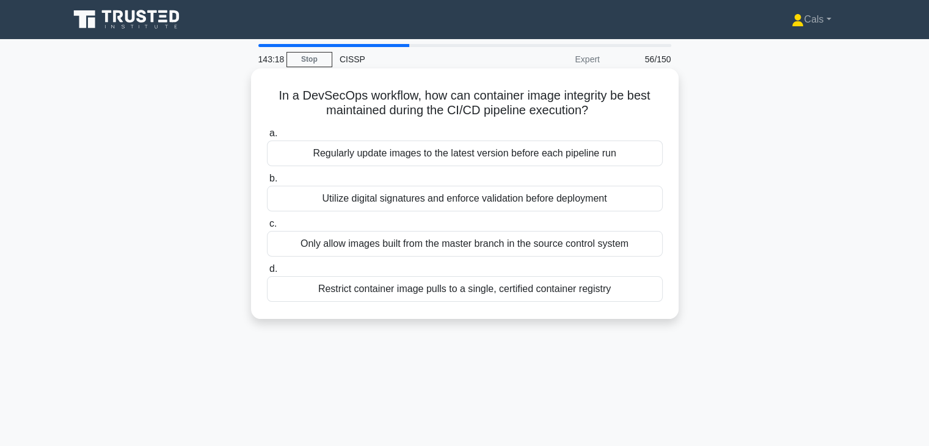
click at [535, 209] on div "Utilize digital signatures and enforce validation before deployment" at bounding box center [465, 199] width 396 height 26
click at [267, 183] on input "b. Utilize digital signatures and enforce validation before deployment" at bounding box center [267, 179] width 0 height 8
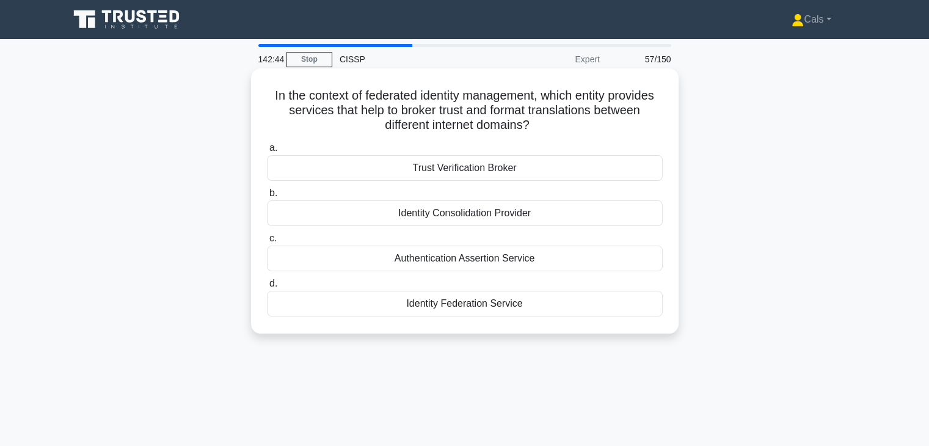
click at [540, 265] on div "Authentication Assertion Service" at bounding box center [465, 259] width 396 height 26
click at [267, 242] on input "c. Authentication Assertion Service" at bounding box center [267, 239] width 0 height 8
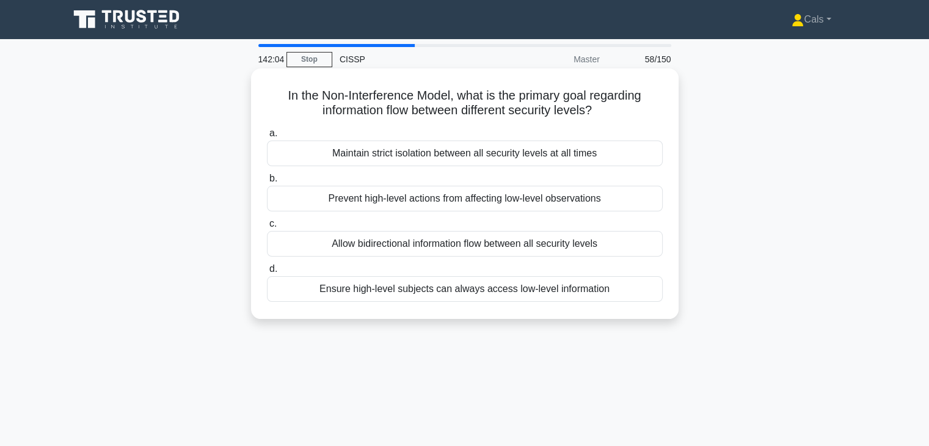
click at [522, 198] on div "Prevent high-level actions from affecting low-level observations" at bounding box center [465, 199] width 396 height 26
click at [267, 183] on input "b. Prevent high-level actions from affecting low-level observations" at bounding box center [267, 179] width 0 height 8
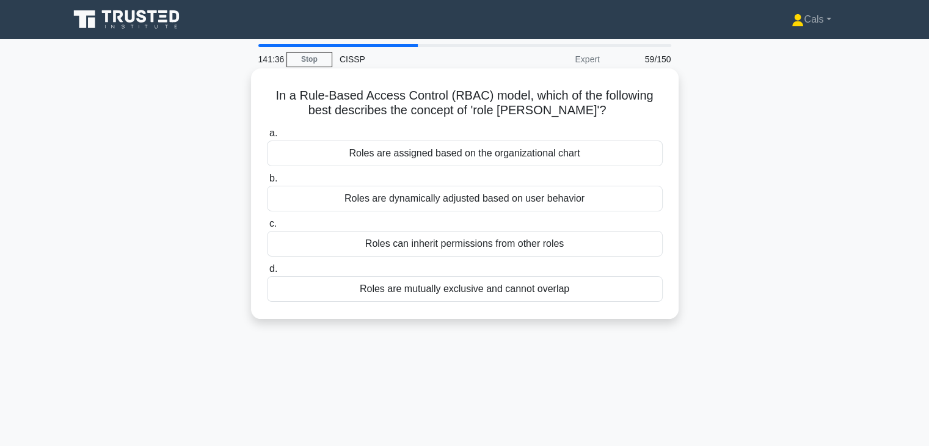
click at [525, 156] on div "Roles are assigned based on the organizational chart" at bounding box center [465, 153] width 396 height 26
click at [267, 137] on input "a. Roles are assigned based on the organizational chart" at bounding box center [267, 133] width 0 height 8
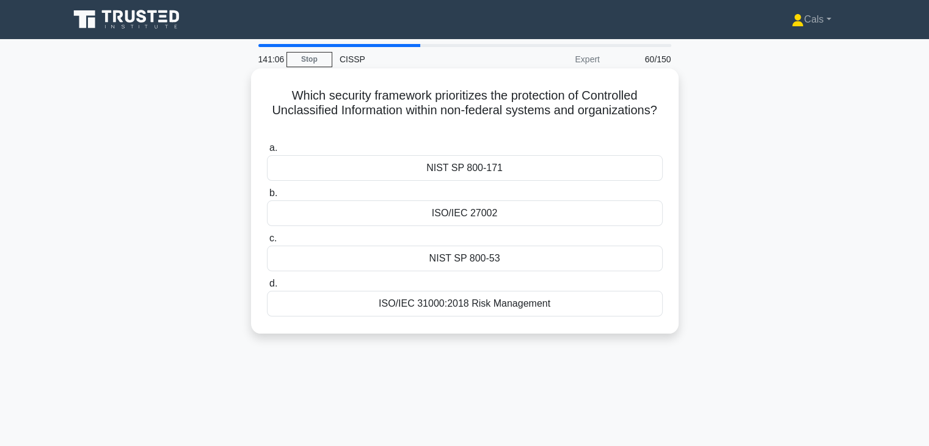
click at [489, 177] on div "NIST SP 800-171" at bounding box center [465, 168] width 396 height 26
click at [267, 152] on input "a. NIST SP 800-171" at bounding box center [267, 148] width 0 height 8
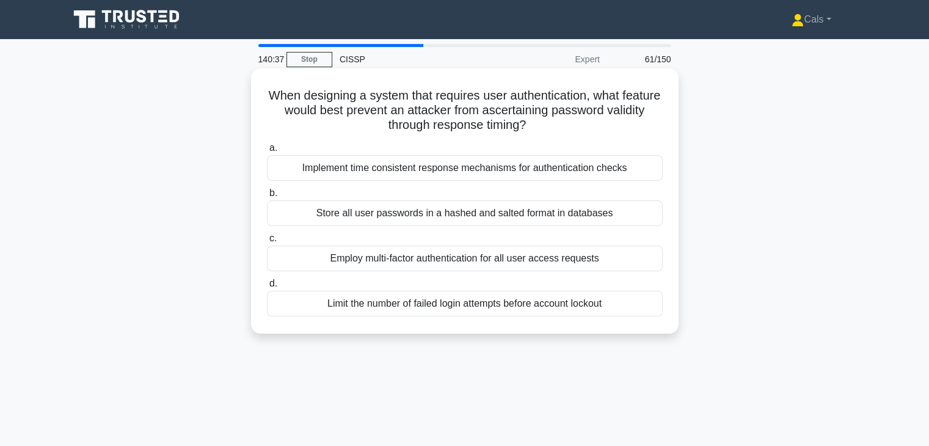
click at [520, 164] on div "Implement time consistent response mechanisms for authentication checks" at bounding box center [465, 168] width 396 height 26
click at [267, 152] on input "a. Implement time consistent response mechanisms for authentication checks" at bounding box center [267, 148] width 0 height 8
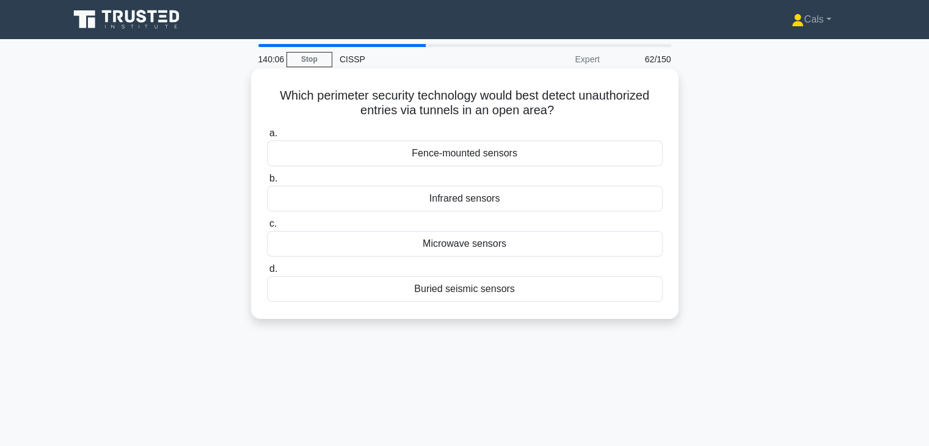
click at [509, 291] on div "Buried seismic sensors" at bounding box center [465, 289] width 396 height 26
click at [267, 273] on input "d. Buried seismic sensors" at bounding box center [267, 269] width 0 height 8
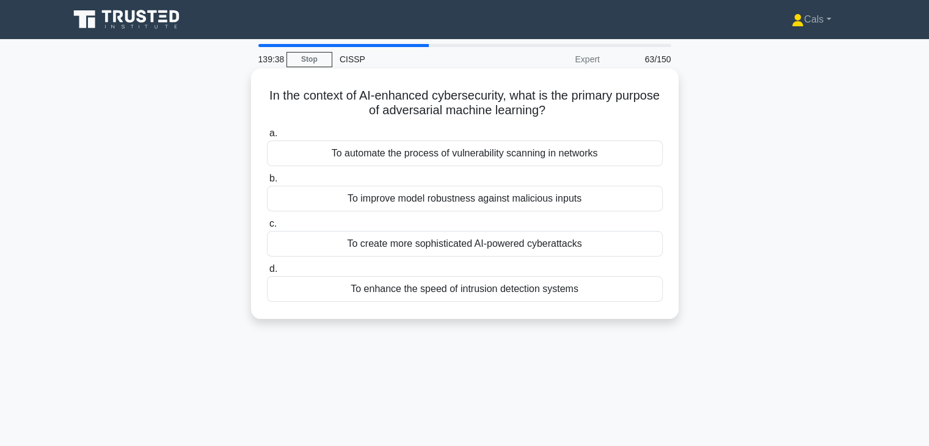
click at [509, 248] on div "To create more sophisticated AI-powered cyberattacks" at bounding box center [465, 244] width 396 height 26
click at [267, 228] on input "c. To create more sophisticated AI-powered cyberattacks" at bounding box center [267, 224] width 0 height 8
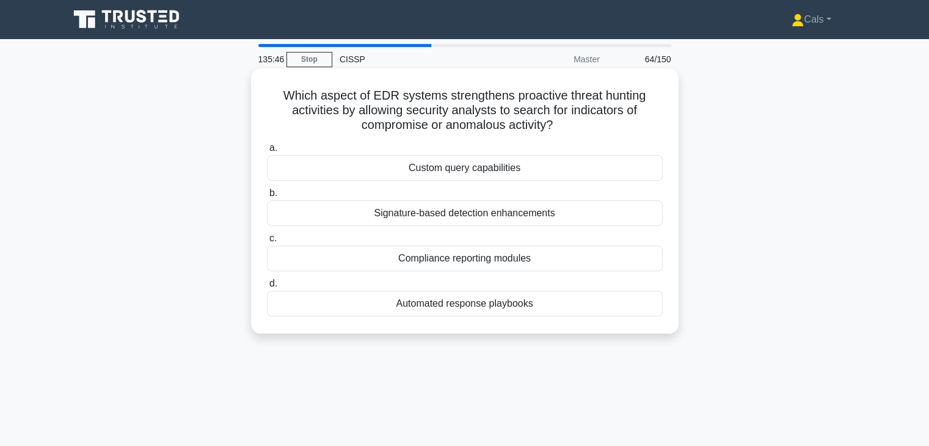
click at [508, 221] on div "Signature-based detection enhancements" at bounding box center [465, 213] width 396 height 26
click at [267, 197] on input "b. Signature-based detection enhancements" at bounding box center [267, 193] width 0 height 8
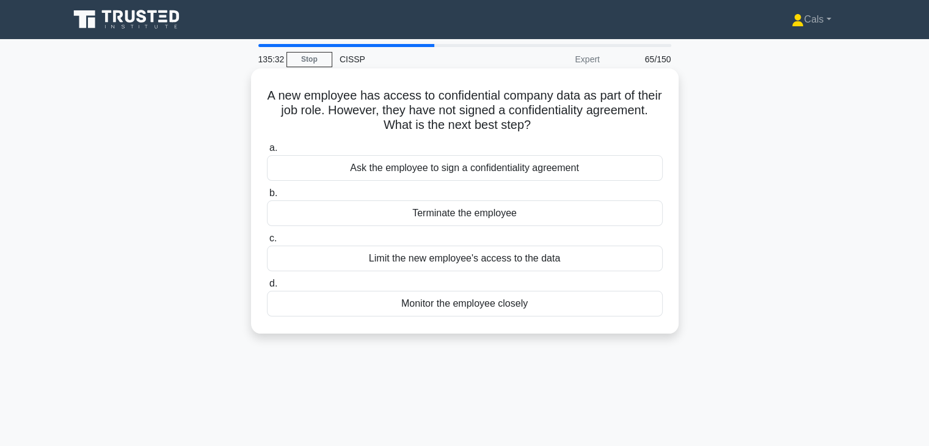
click at [547, 180] on div "Ask the employee to sign a confidentiality agreement" at bounding box center [465, 168] width 396 height 26
click at [267, 152] on input "a. Ask the employee to sign a confidentiality agreement" at bounding box center [267, 148] width 0 height 8
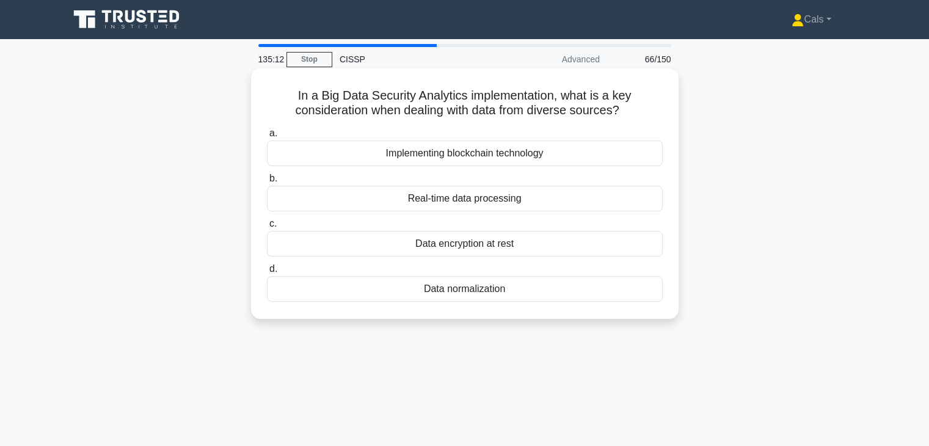
click at [519, 291] on div "Data normalization" at bounding box center [465, 289] width 396 height 26
click at [267, 273] on input "d. Data normalization" at bounding box center [267, 269] width 0 height 8
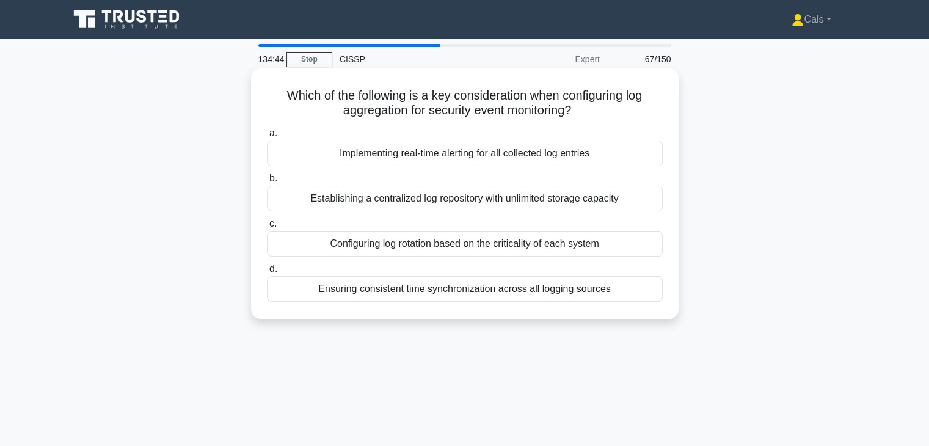
click at [550, 161] on div "Implementing real-time alerting for all collected log entries" at bounding box center [465, 153] width 396 height 26
click at [267, 137] on input "a. Implementing real-time alerting for all collected log entries" at bounding box center [267, 133] width 0 height 8
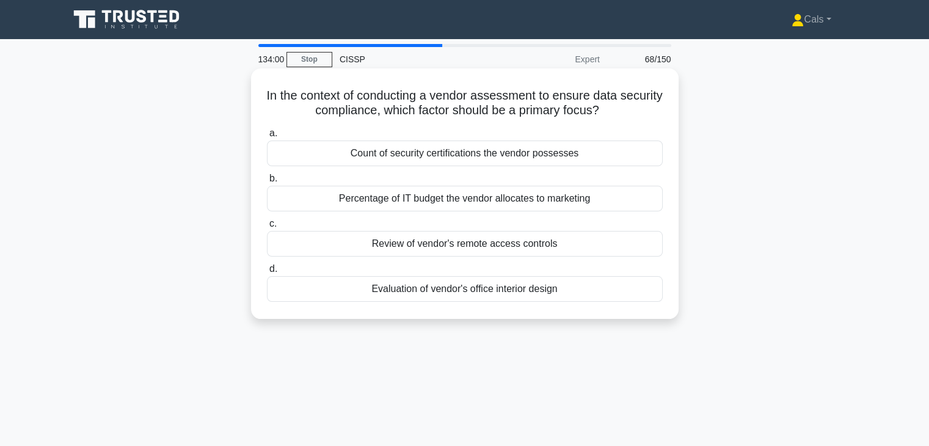
click at [541, 241] on div "Review of vendor's remote access controls" at bounding box center [465, 244] width 396 height 26
click at [267, 228] on input "c. Review of vendor's remote access controls" at bounding box center [267, 224] width 0 height 8
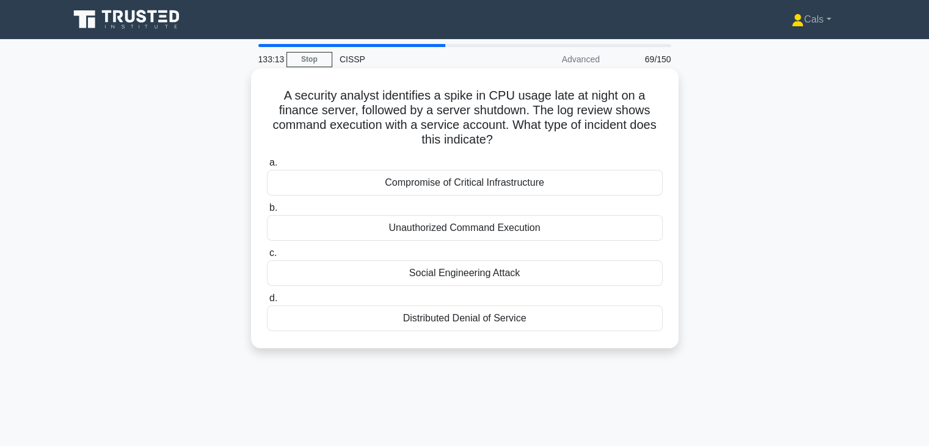
click at [546, 237] on div "Unauthorized Command Execution" at bounding box center [465, 228] width 396 height 26
click at [267, 212] on input "b. Unauthorized Command Execution" at bounding box center [267, 208] width 0 height 8
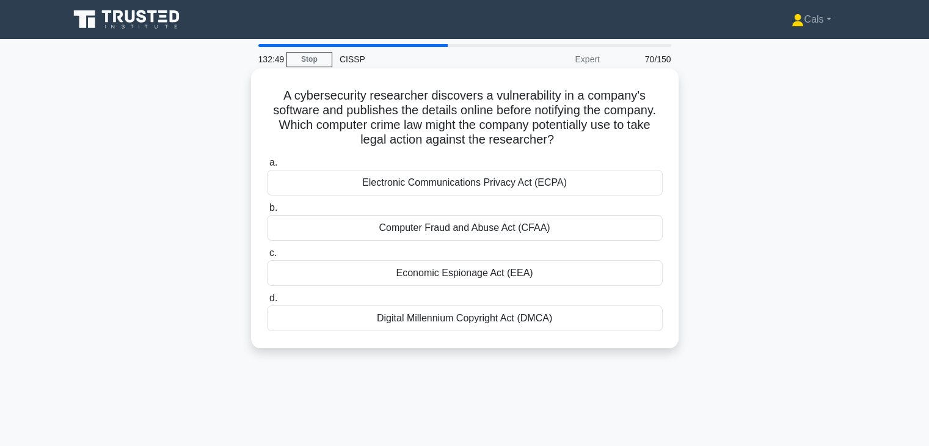
click at [555, 189] on div "Electronic Communications Privacy Act (ECPA)" at bounding box center [465, 183] width 396 height 26
click at [267, 167] on input "a. Electronic Communications Privacy Act (ECPA)" at bounding box center [267, 163] width 0 height 8
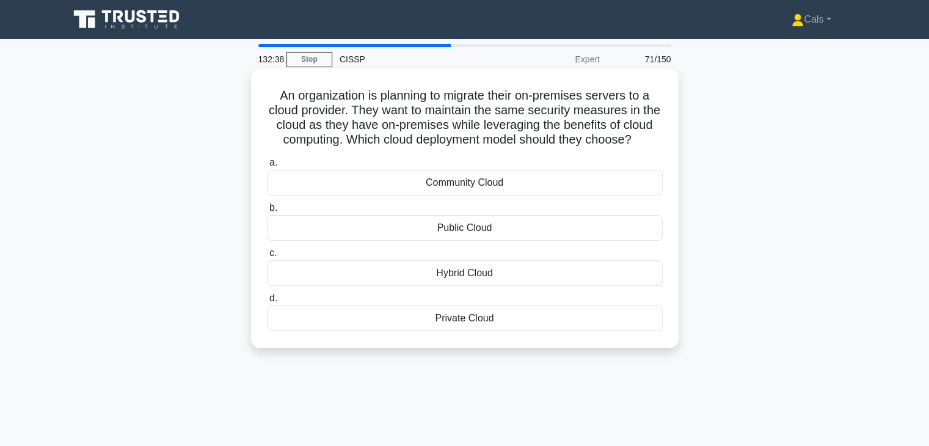
click at [506, 286] on div "Hybrid Cloud" at bounding box center [465, 273] width 396 height 26
click at [267, 257] on input "c. Hybrid Cloud" at bounding box center [267, 253] width 0 height 8
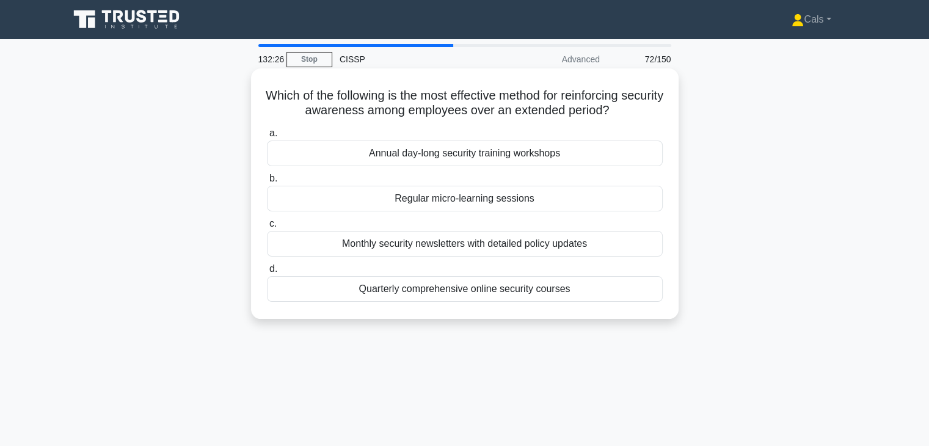
click at [526, 199] on div "Regular micro-learning sessions" at bounding box center [465, 199] width 396 height 26
click at [267, 183] on input "b. Regular micro-learning sessions" at bounding box center [267, 179] width 0 height 8
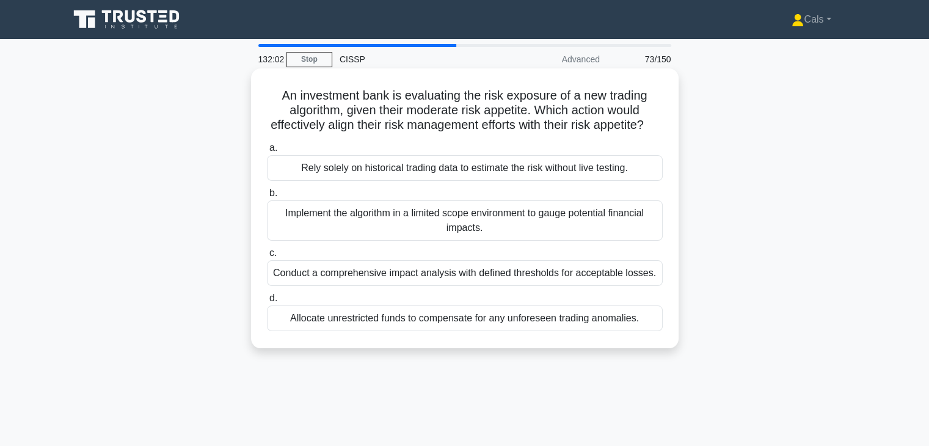
click at [466, 286] on div "Conduct a comprehensive impact analysis with defined thresholds for acceptable …" at bounding box center [465, 273] width 396 height 26
click at [267, 257] on input "c. Conduct a comprehensive impact analysis with defined thresholds for acceptab…" at bounding box center [267, 253] width 0 height 8
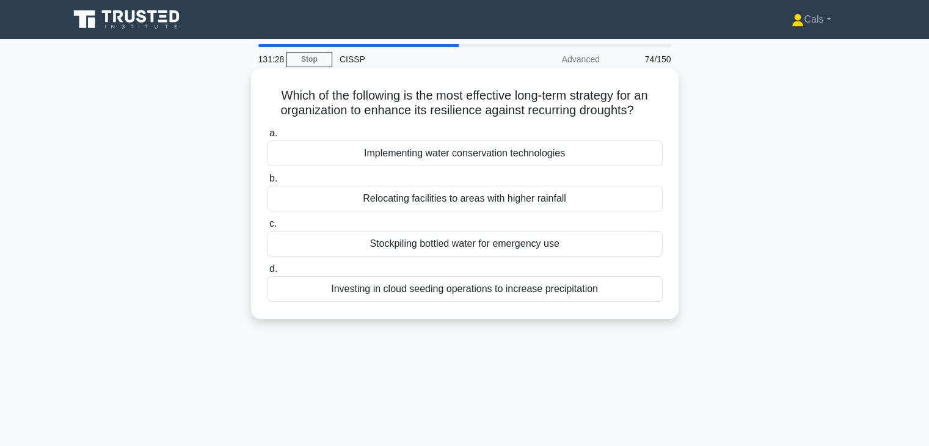
click at [536, 161] on div "Implementing water conservation technologies" at bounding box center [465, 153] width 396 height 26
click at [267, 137] on input "a. Implementing water conservation technologies" at bounding box center [267, 133] width 0 height 8
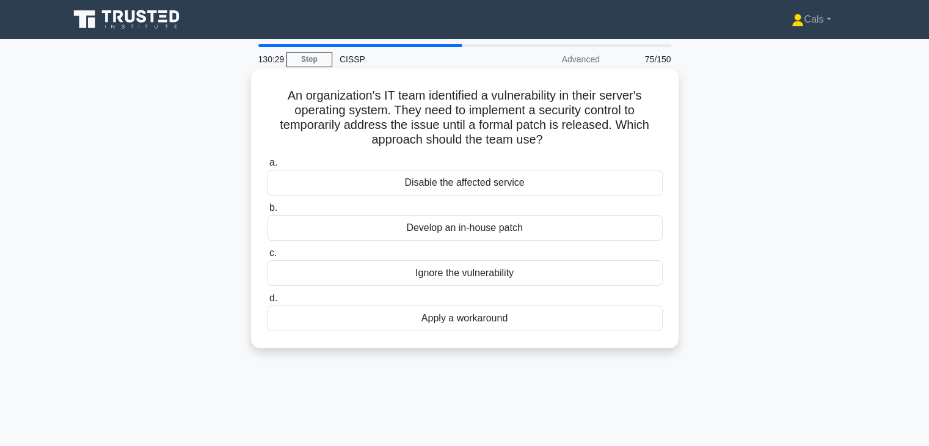
click at [530, 235] on div "Develop an in-house patch" at bounding box center [465, 228] width 396 height 26
click at [267, 212] on input "b. Develop an in-house patch" at bounding box center [267, 208] width 0 height 8
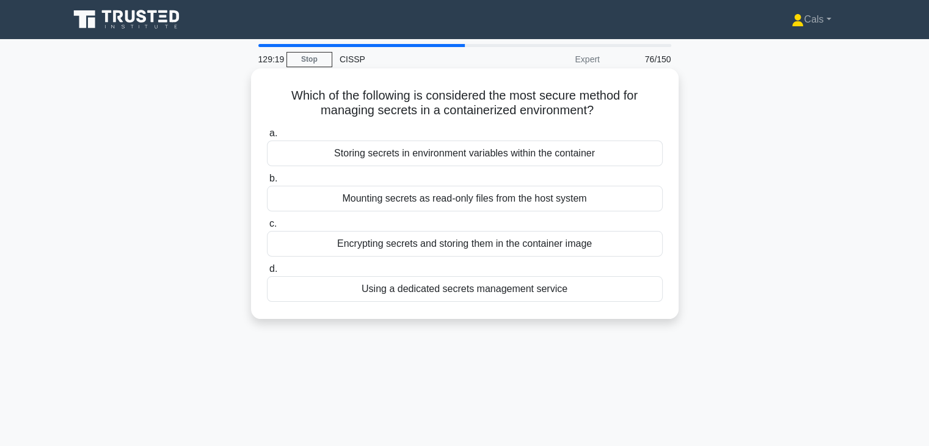
click at [519, 296] on div "Using a dedicated secrets management service" at bounding box center [465, 289] width 396 height 26
click at [267, 273] on input "d. Using a dedicated secrets management service" at bounding box center [267, 269] width 0 height 8
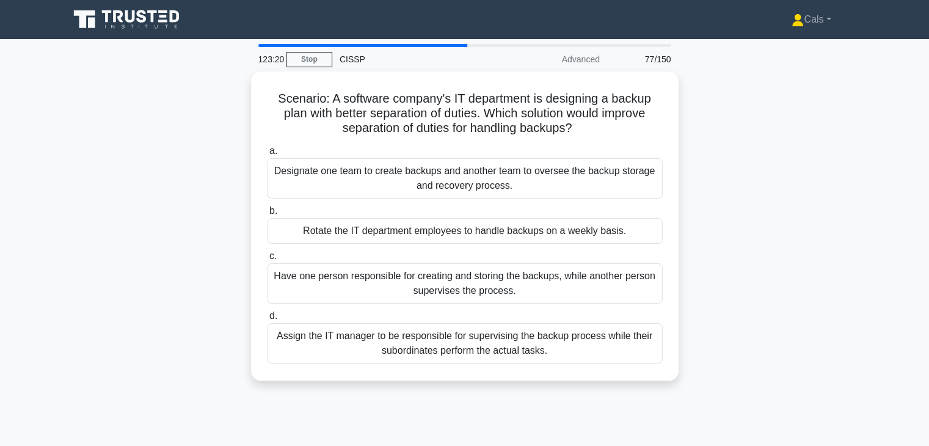
click at [519, 296] on div "Have one person responsible for creating and storing the backups, while another…" at bounding box center [465, 283] width 396 height 40
click at [267, 260] on input "c. Have one person responsible for creating and storing the backups, while anot…" at bounding box center [267, 256] width 0 height 8
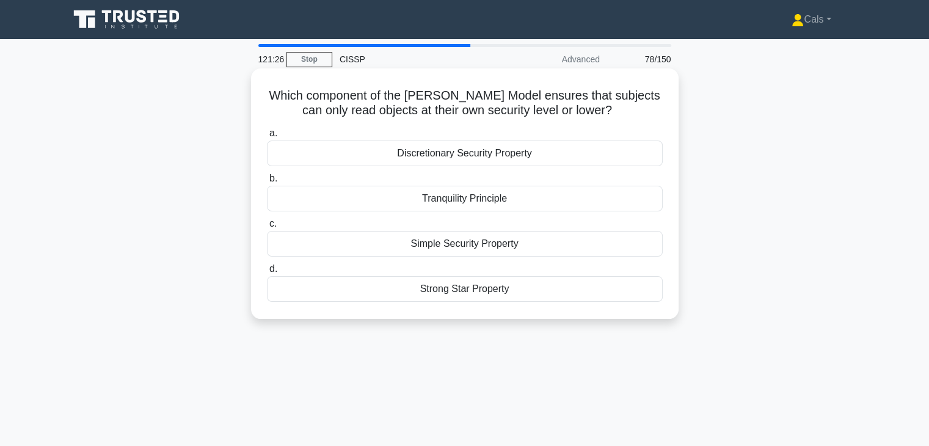
click at [477, 245] on div "Simple Security Property" at bounding box center [465, 244] width 396 height 26
click at [267, 228] on input "c. Simple Security Property" at bounding box center [267, 224] width 0 height 8
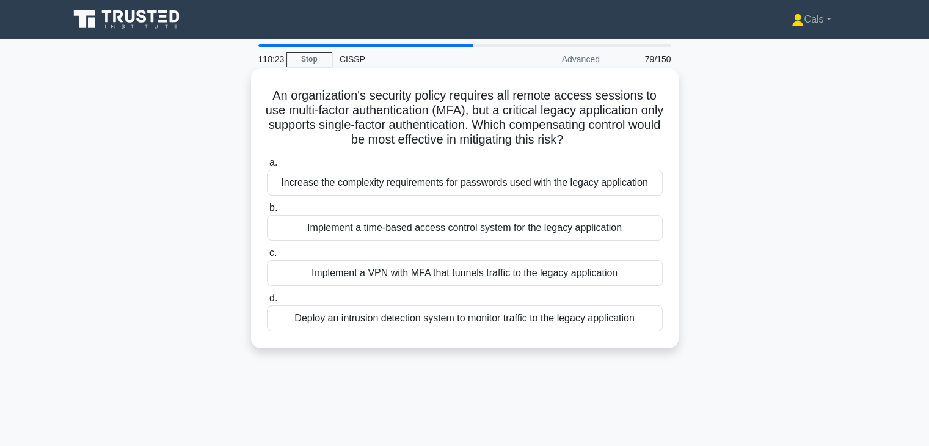
click at [476, 322] on div "Deploy an intrusion detection system to monitor traffic to the legacy applicati…" at bounding box center [465, 318] width 396 height 26
click at [267, 302] on input "d. Deploy an intrusion detection system to monitor traffic to the legacy applic…" at bounding box center [267, 298] width 0 height 8
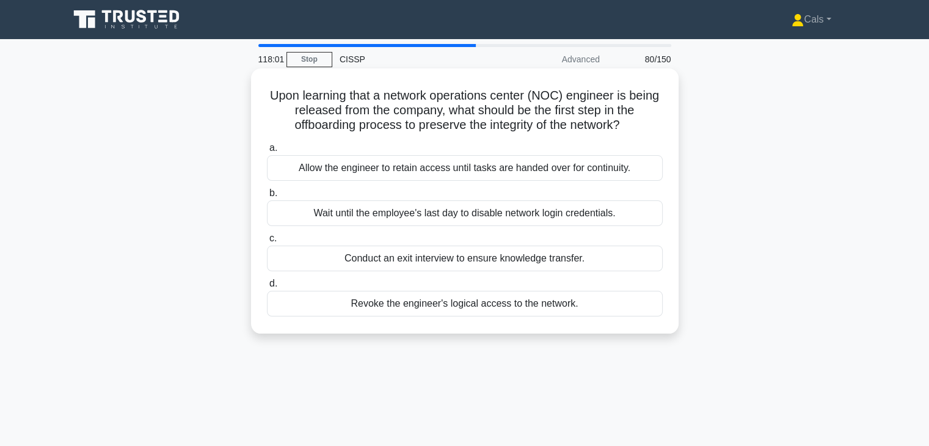
click at [459, 307] on div "Revoke the engineer's logical access to the network." at bounding box center [465, 304] width 396 height 26
click at [267, 288] on input "d. Revoke the engineer's logical access to the network." at bounding box center [267, 284] width 0 height 8
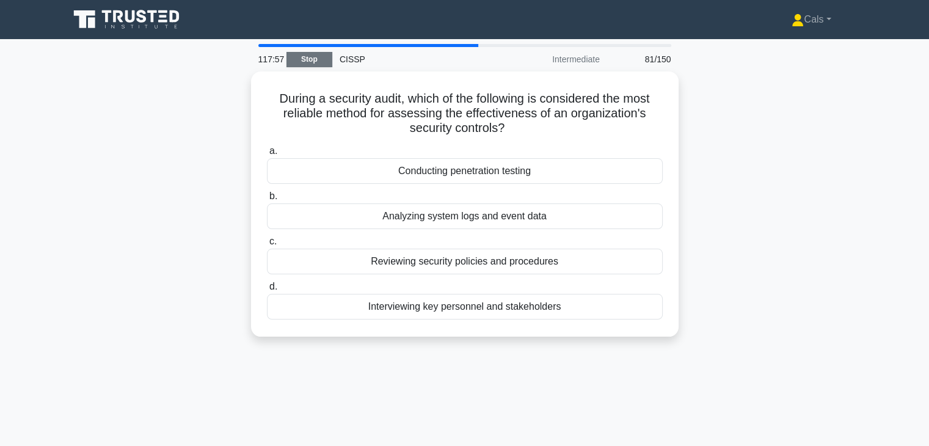
click at [318, 62] on link "Stop" at bounding box center [309, 59] width 46 height 15
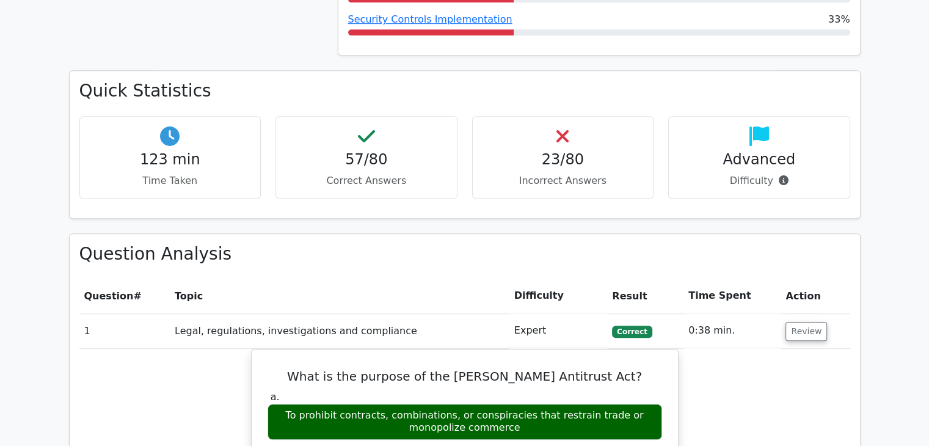
scroll to position [804, 0]
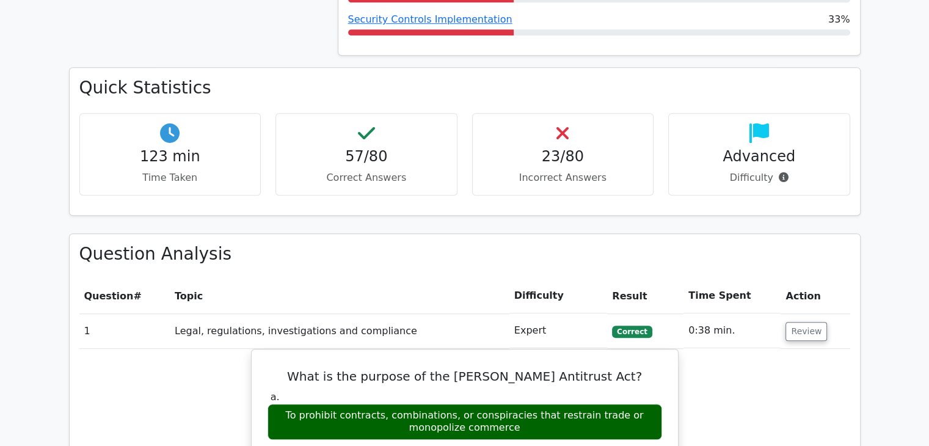
click at [550, 167] on div "23/80 Incorrect Answers" at bounding box center [563, 154] width 182 height 82
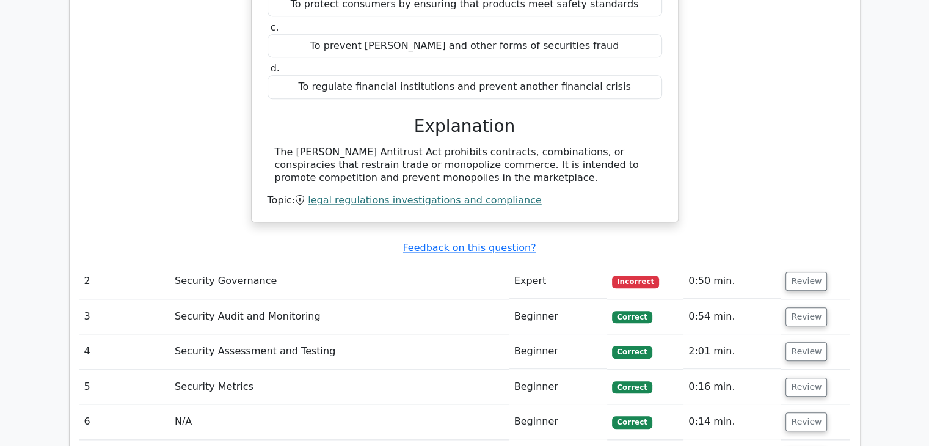
scroll to position [1256, 0]
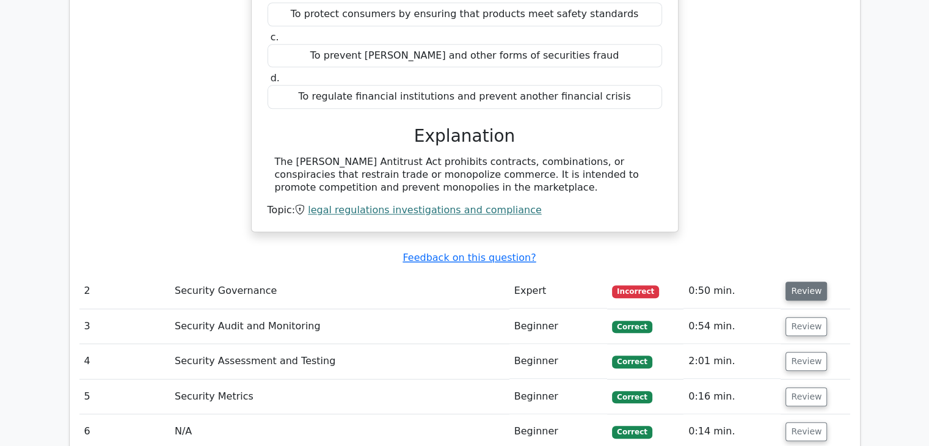
click at [814, 285] on button "Review" at bounding box center [807, 291] width 42 height 19
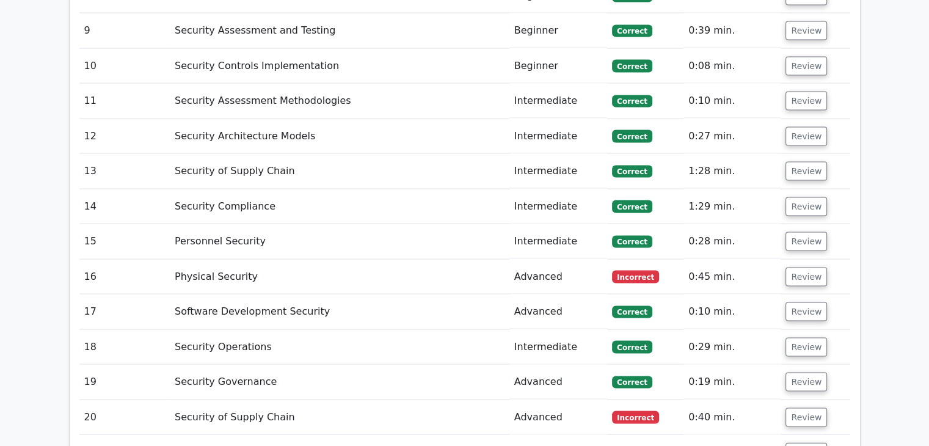
scroll to position [2465, 0]
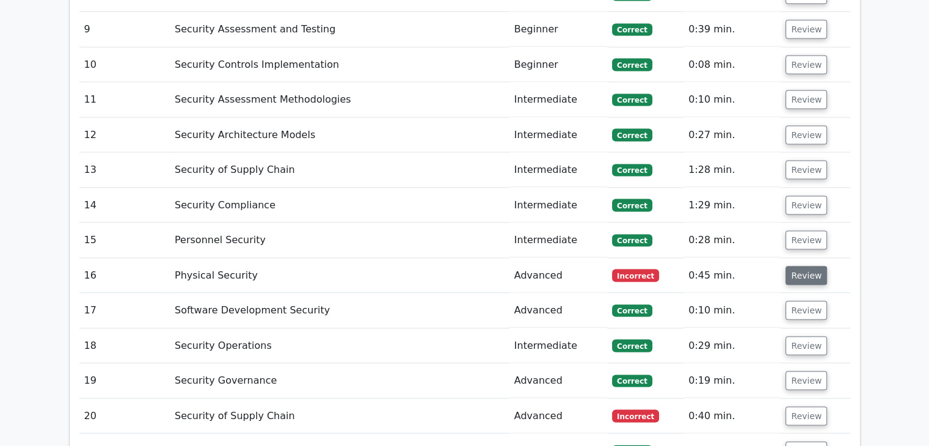
click at [811, 266] on button "Review" at bounding box center [807, 275] width 42 height 19
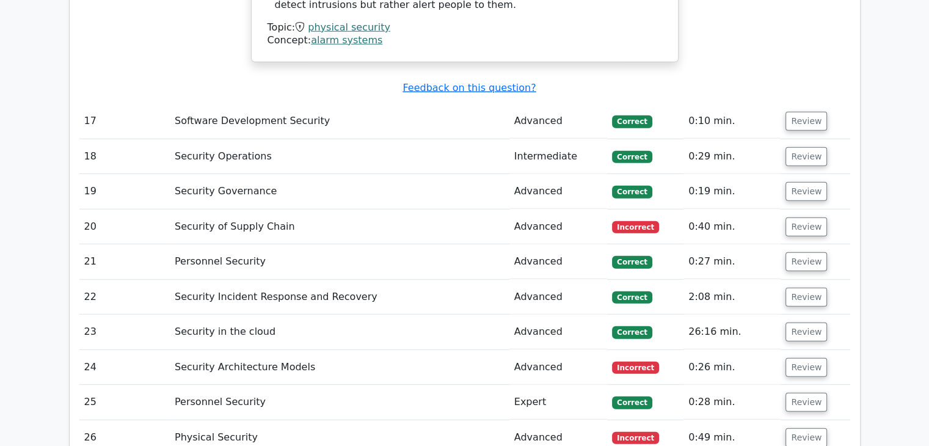
scroll to position [3257, 0]
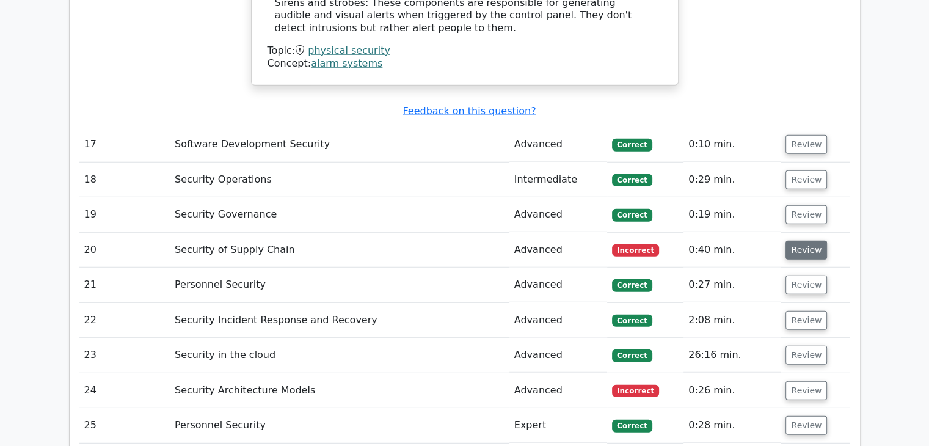
click at [806, 241] on button "Review" at bounding box center [807, 250] width 42 height 19
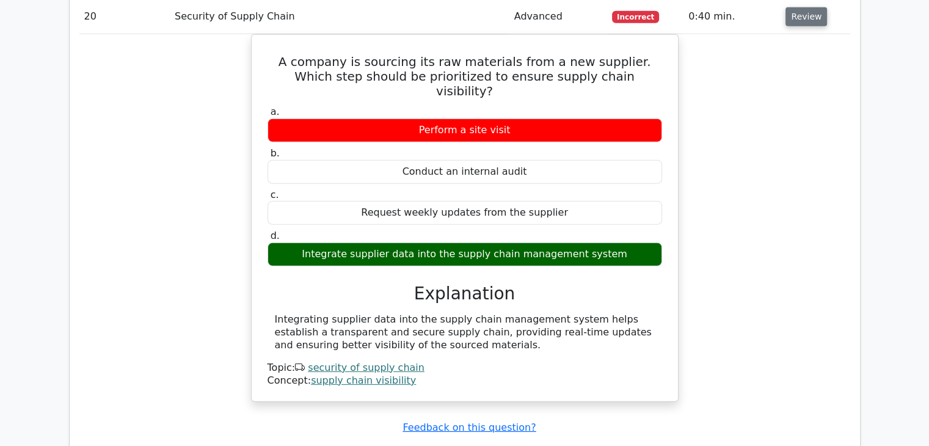
scroll to position [3663, 0]
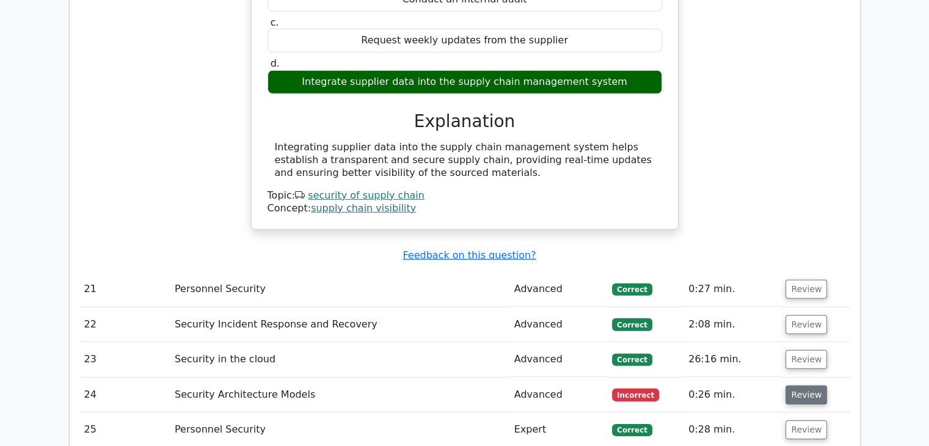
click at [809, 385] on button "Review" at bounding box center [807, 394] width 42 height 19
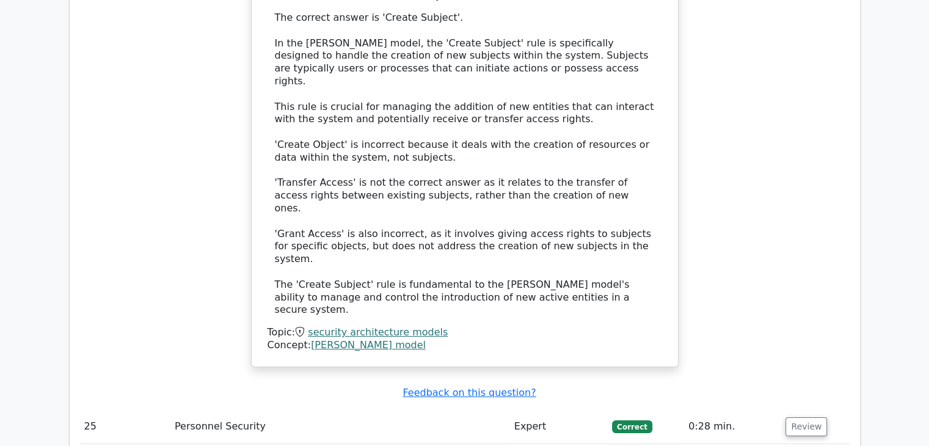
scroll to position [4330, 0]
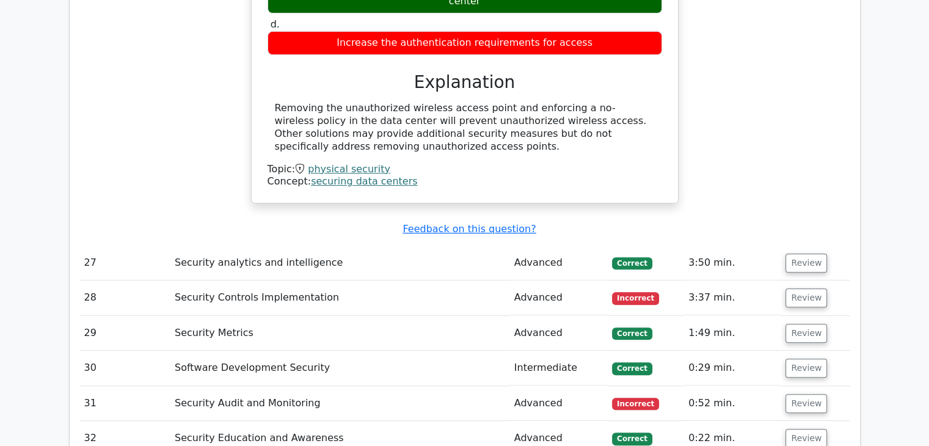
scroll to position [5015, 0]
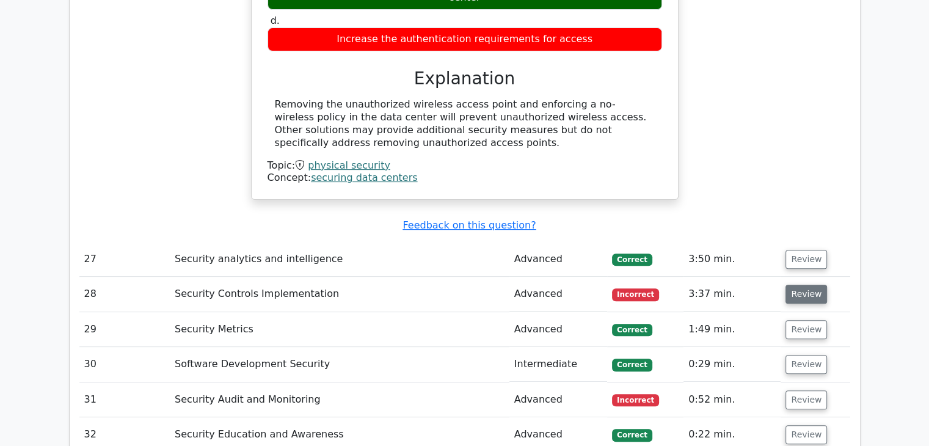
click at [808, 285] on button "Review" at bounding box center [807, 294] width 42 height 19
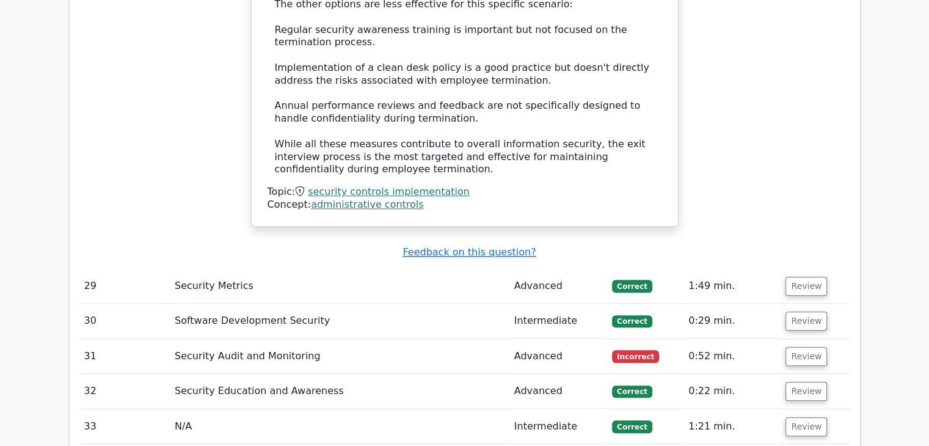
scroll to position [5786, 0]
click at [803, 347] on button "Review" at bounding box center [807, 356] width 42 height 19
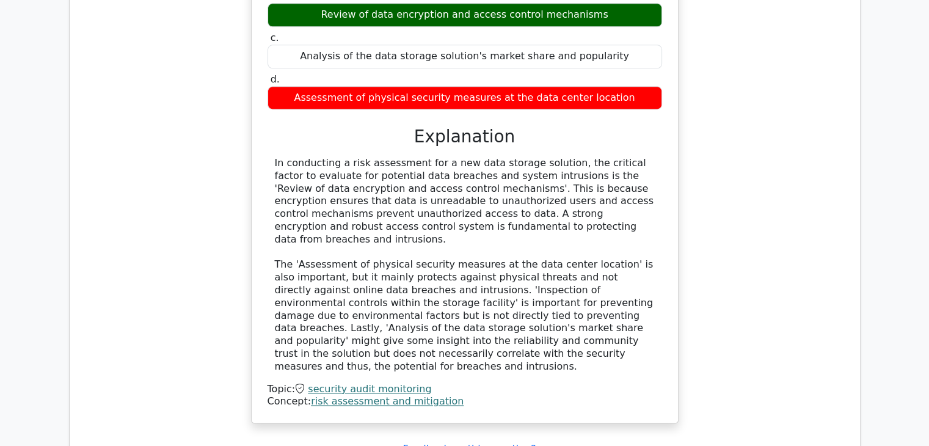
scroll to position [6282, 0]
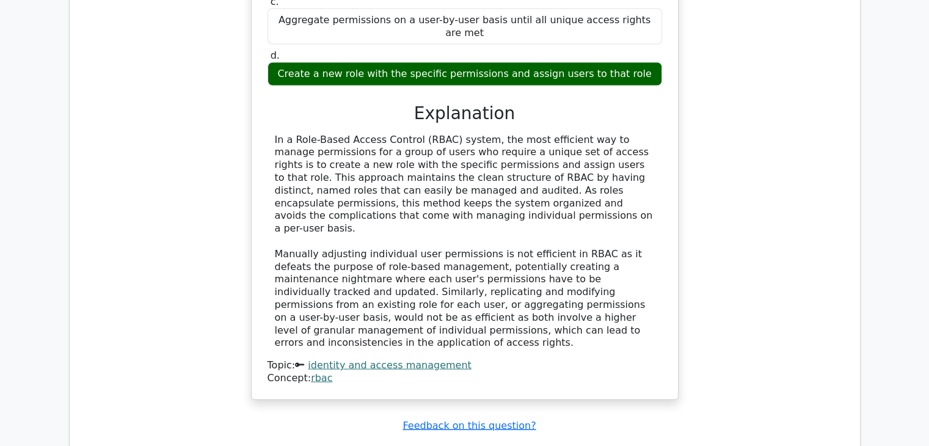
scroll to position [7056, 0]
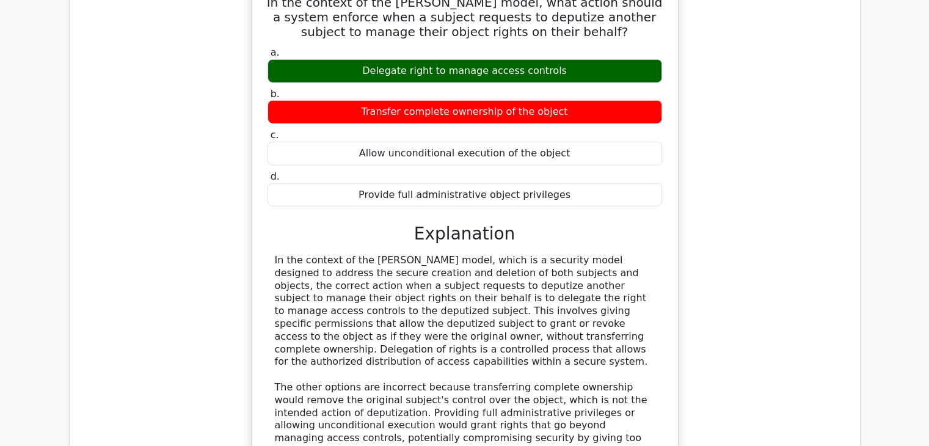
scroll to position [7677, 0]
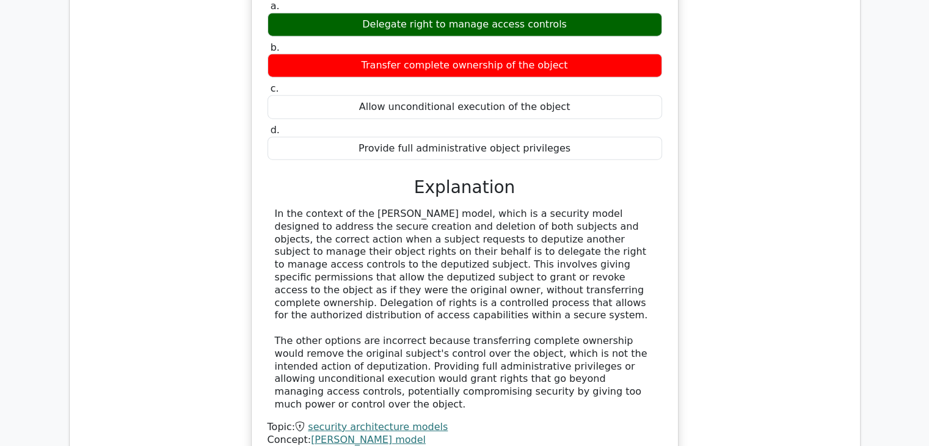
drag, startPoint x: 816, startPoint y: 229, endPoint x: 816, endPoint y: 240, distance: 11.0
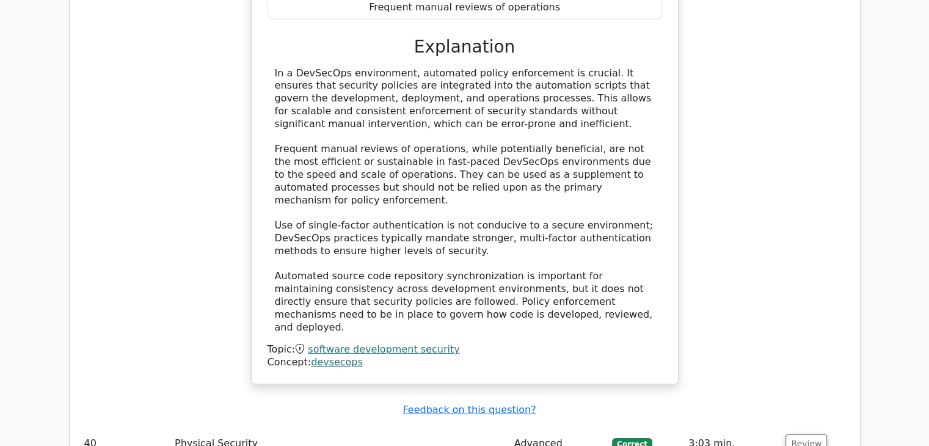
scroll to position [8547, 0]
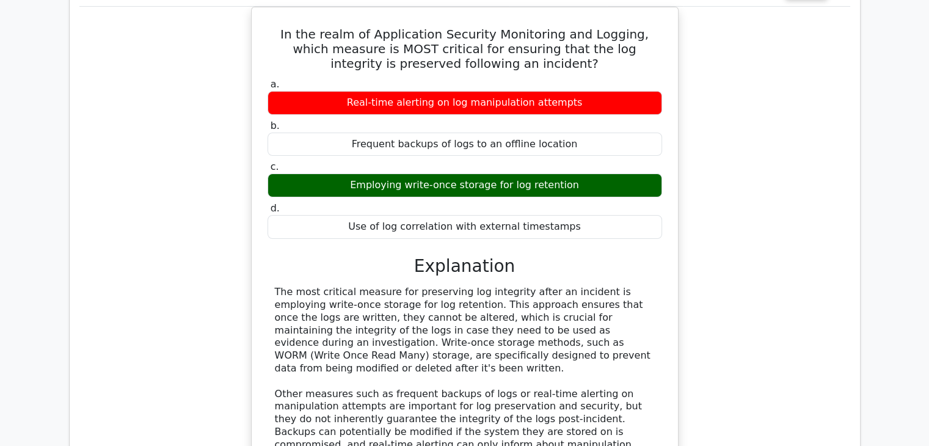
scroll to position [9096, 0]
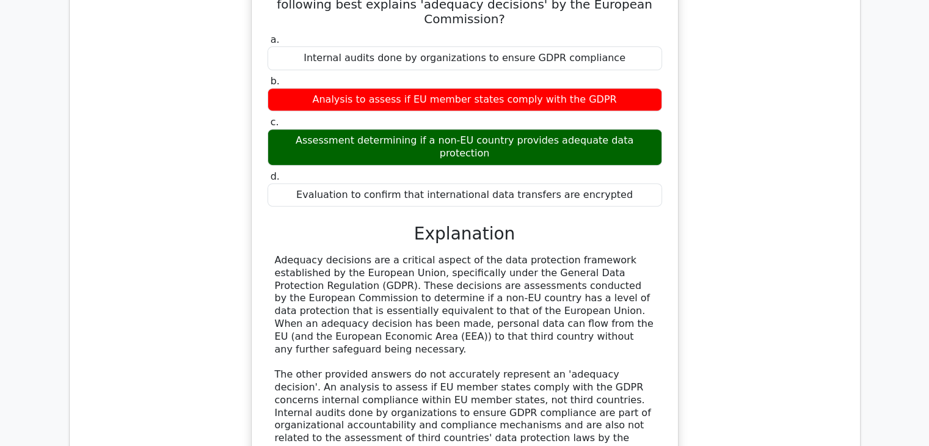
scroll to position [9820, 0]
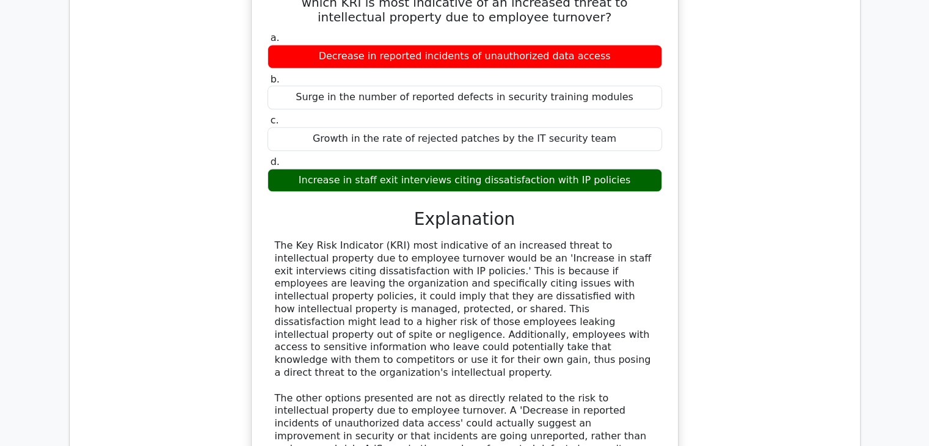
scroll to position [10588, 0]
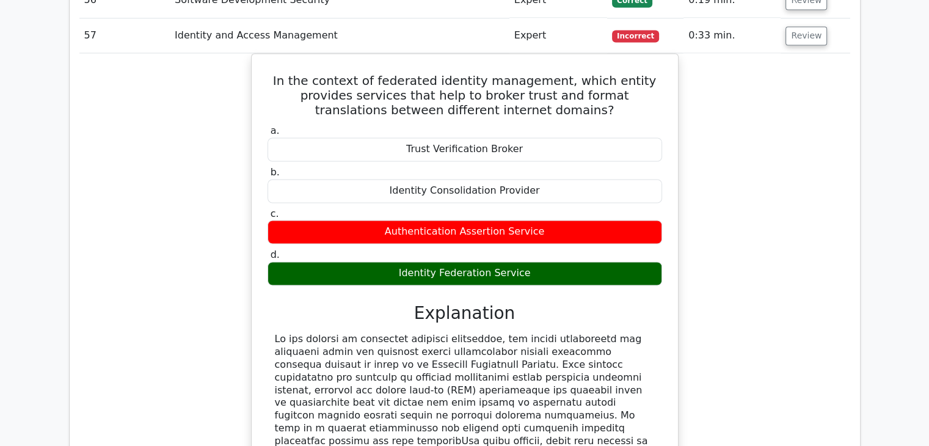
scroll to position [11325, 0]
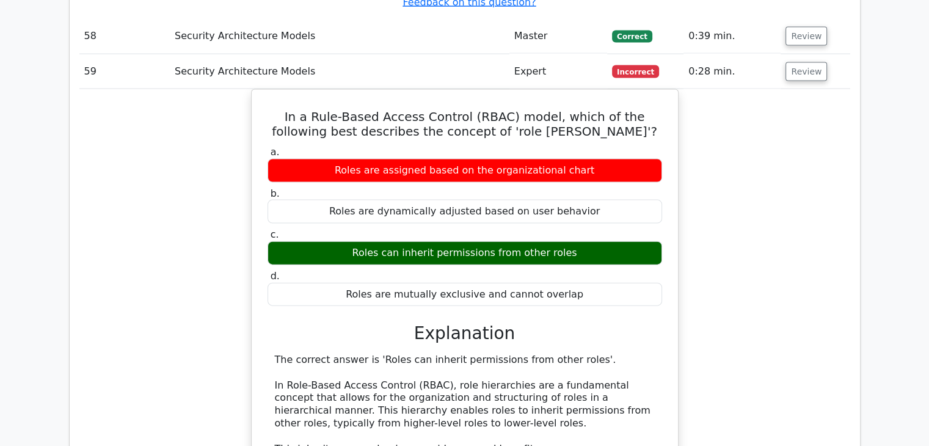
scroll to position [11958, 0]
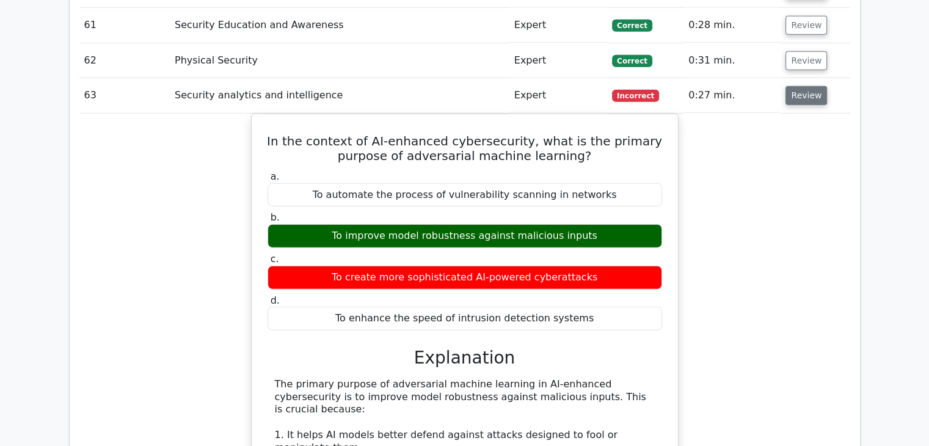
scroll to position [12787, 0]
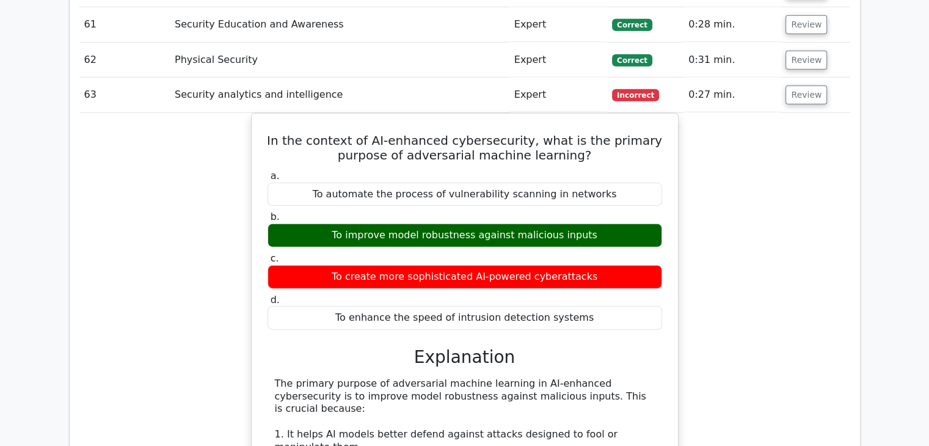
drag, startPoint x: 799, startPoint y: 229, endPoint x: 798, endPoint y: 235, distance: 6.2
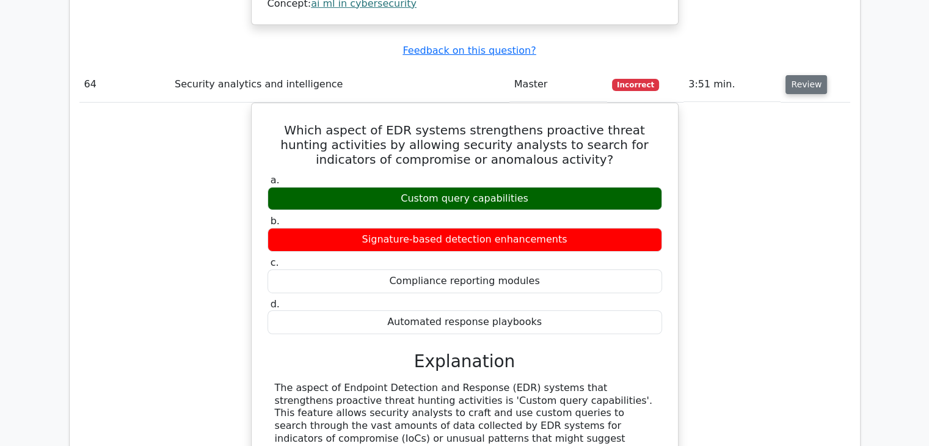
scroll to position [13538, 0]
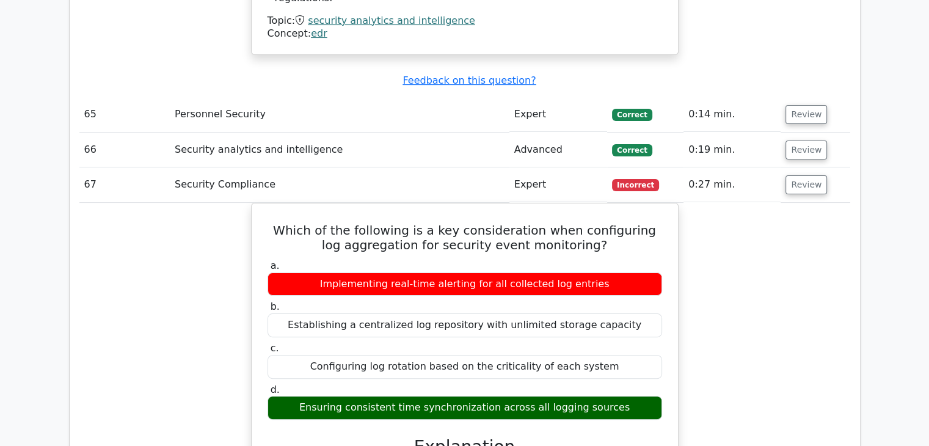
scroll to position [14276, 0]
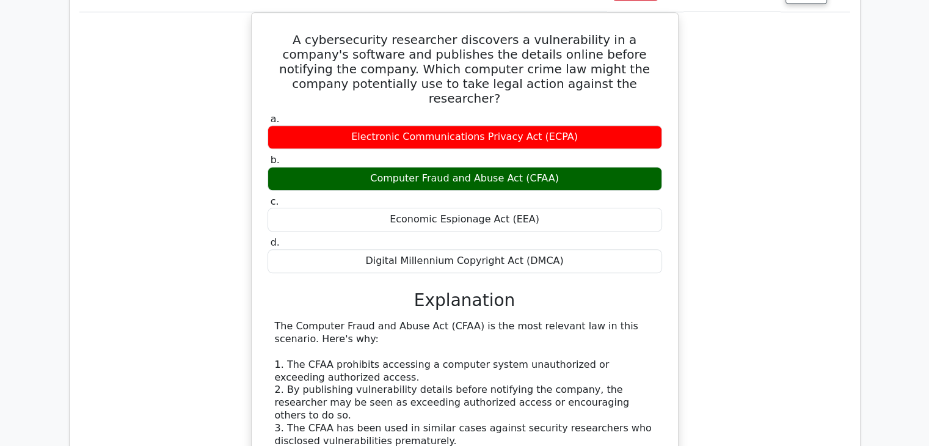
scroll to position [15212, 0]
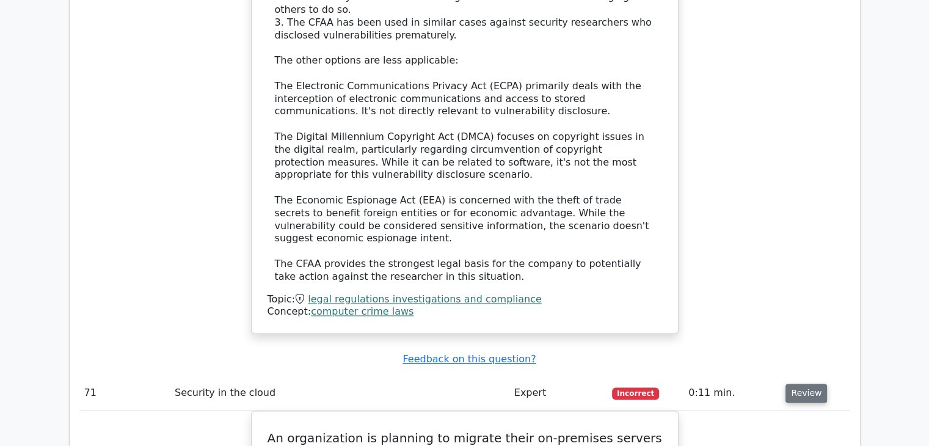
scroll to position [15615, 0]
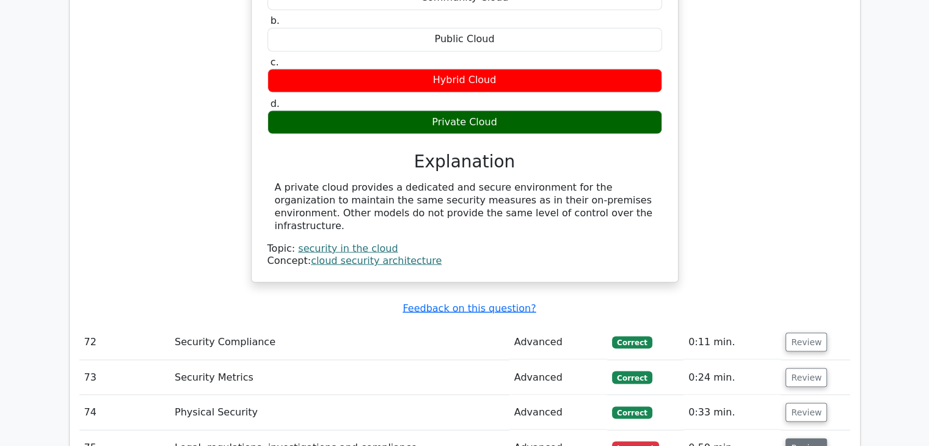
scroll to position [16155, 0]
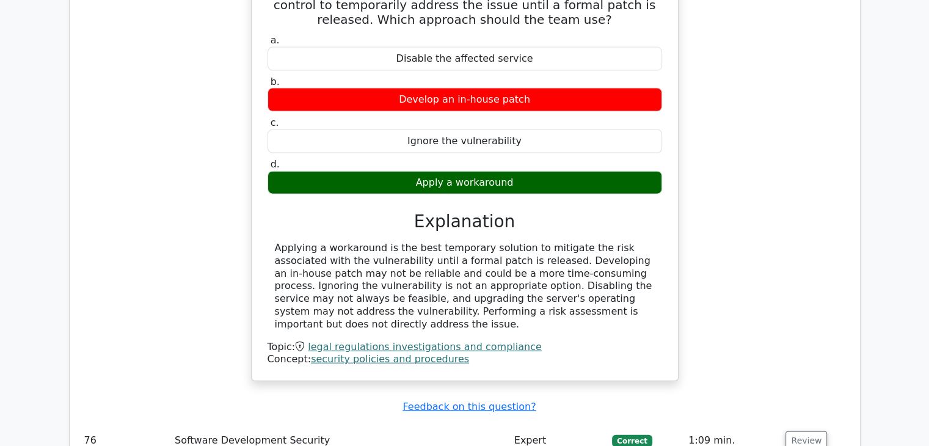
scroll to position [16671, 0]
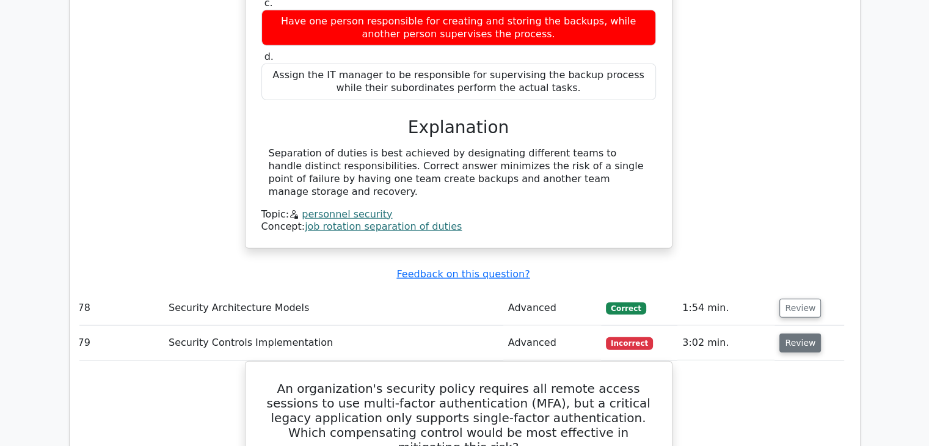
scroll to position [17338, 0]
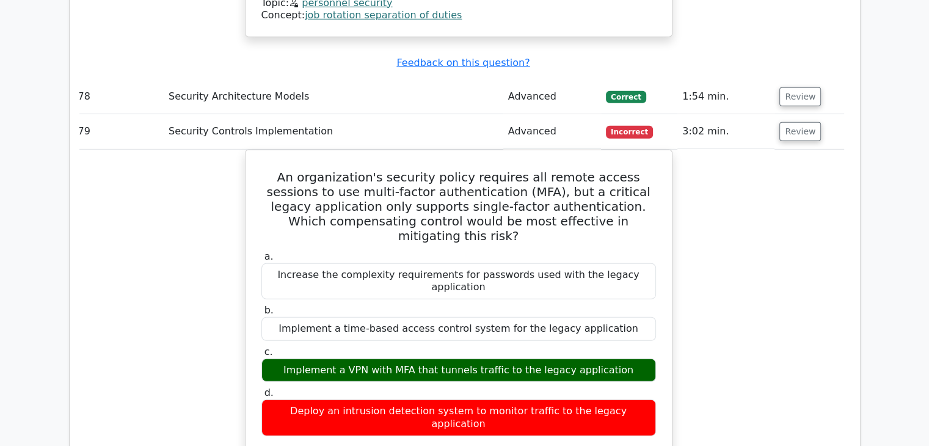
scroll to position [17545, 0]
